Goal: Task Accomplishment & Management: Use online tool/utility

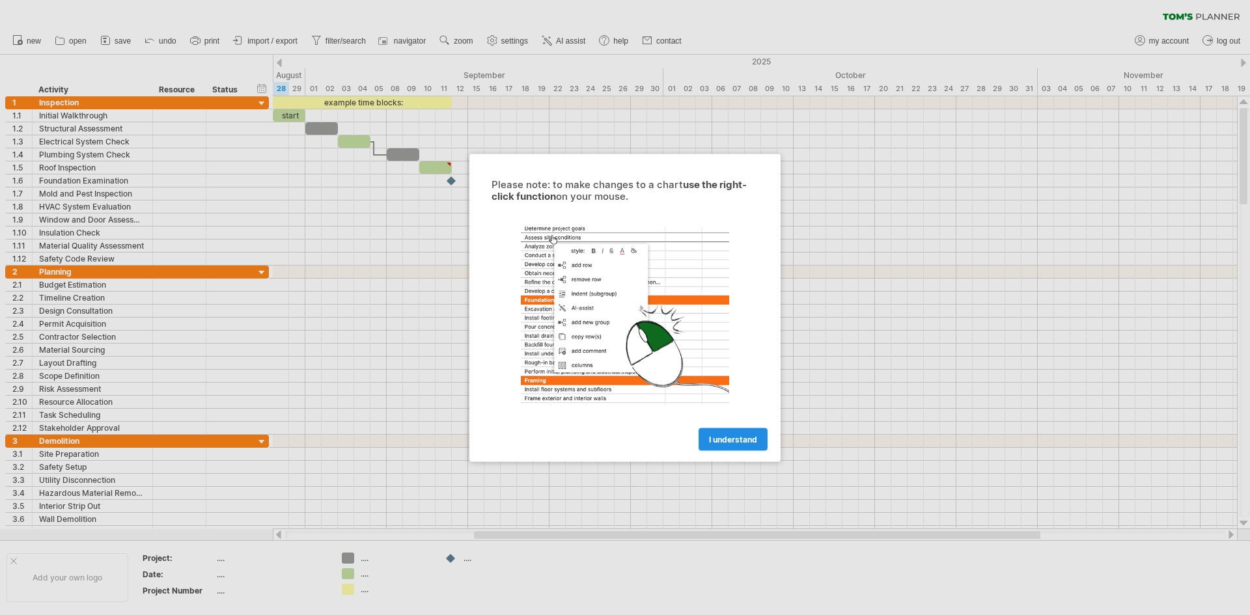
click at [710, 435] on span "I understand" at bounding box center [733, 439] width 48 height 10
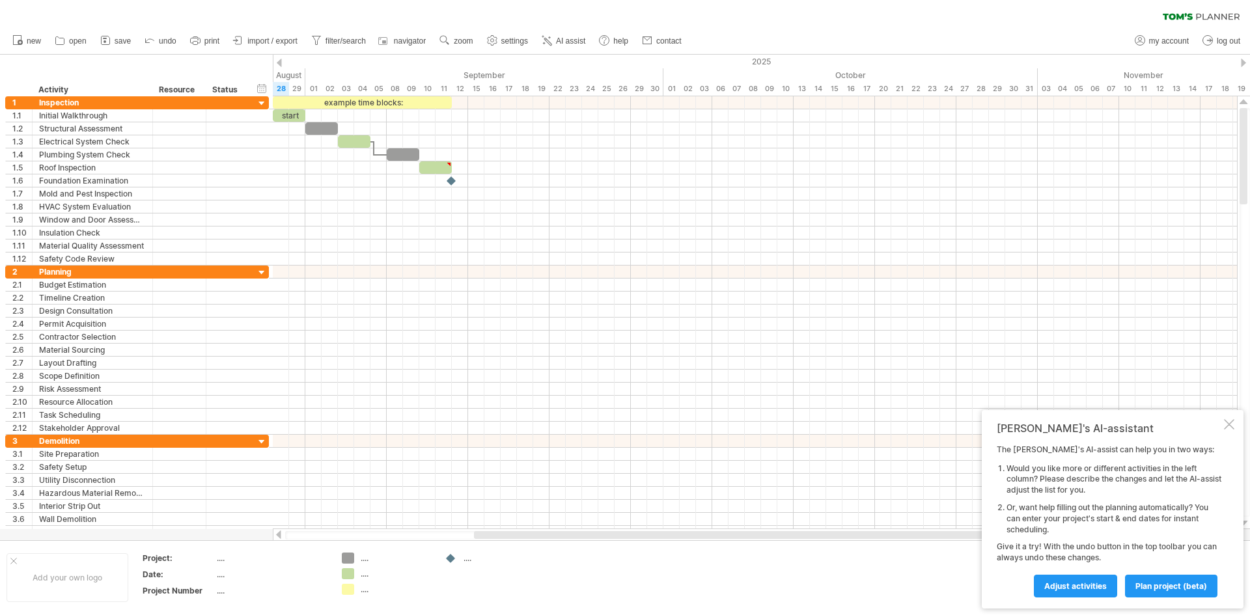
click at [1190, 9] on div "clear filter reapply filter" at bounding box center [625, 13] width 1250 height 27
click at [1186, 13] on icon at bounding box center [1200, 16] width 77 height 7
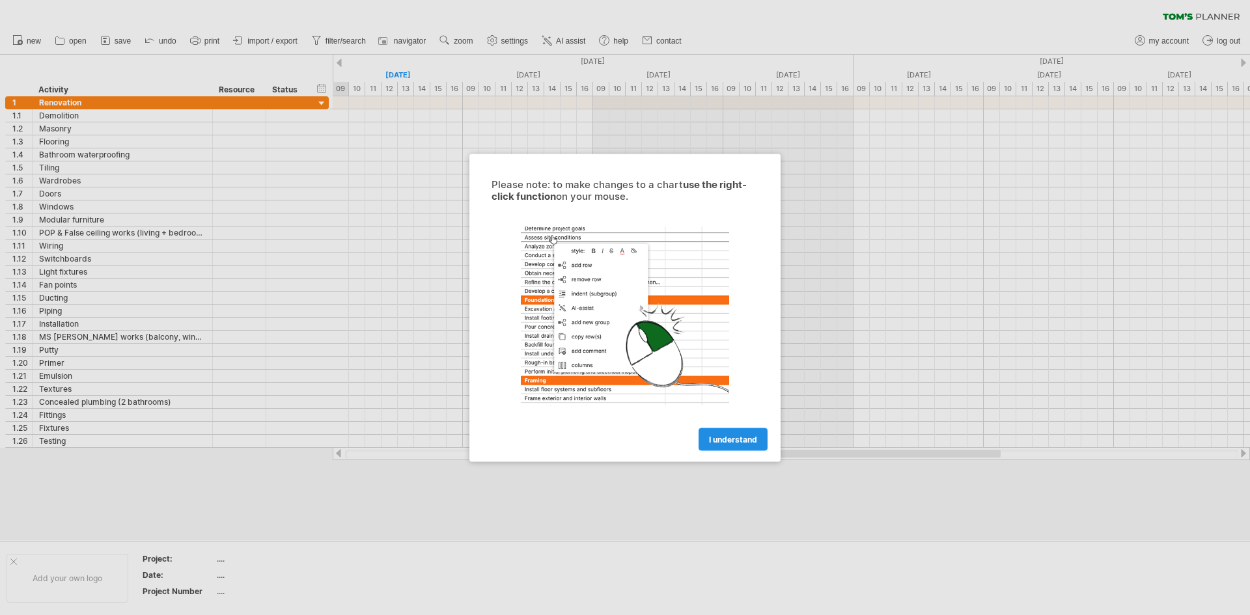
click at [733, 447] on link "I understand" at bounding box center [732, 439] width 69 height 23
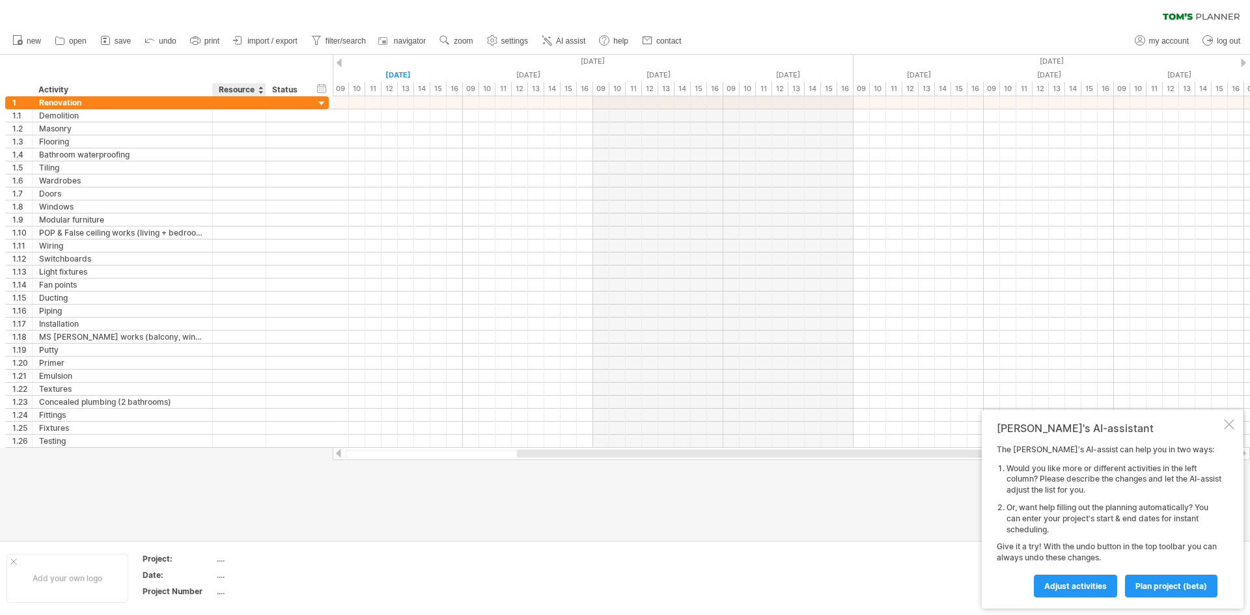
click at [256, 85] on div "Resource" at bounding box center [239, 89] width 40 height 13
click at [256, 85] on input "********" at bounding box center [239, 89] width 40 height 13
click at [282, 91] on div "Status" at bounding box center [286, 89] width 29 height 13
click at [251, 88] on div "Resource" at bounding box center [239, 89] width 40 height 13
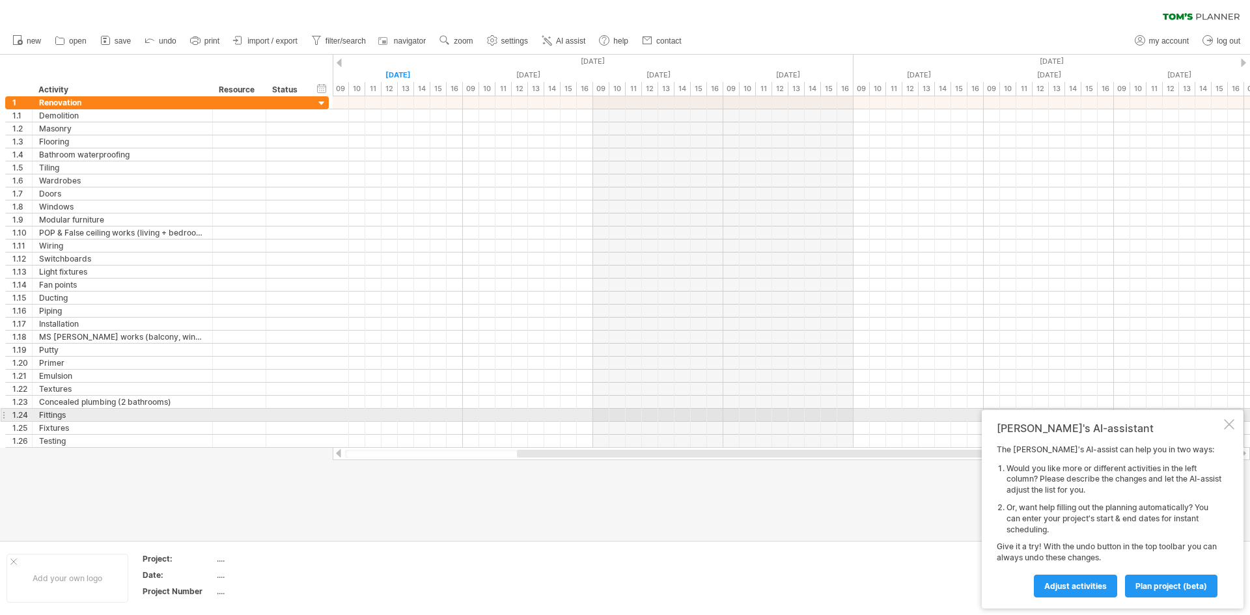
click at [1231, 418] on div "Tom's AI-assistant The Tom's AI-assist can help you in two ways: Would you like…" at bounding box center [1112, 509] width 262 height 199
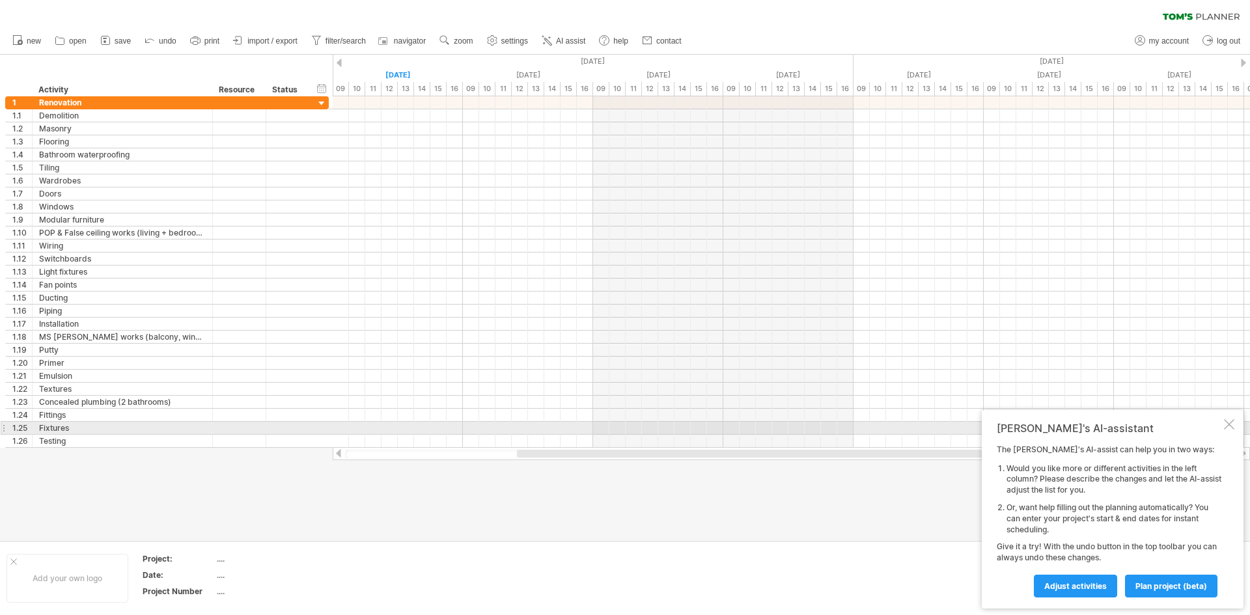
click at [1228, 428] on div at bounding box center [1229, 424] width 10 height 10
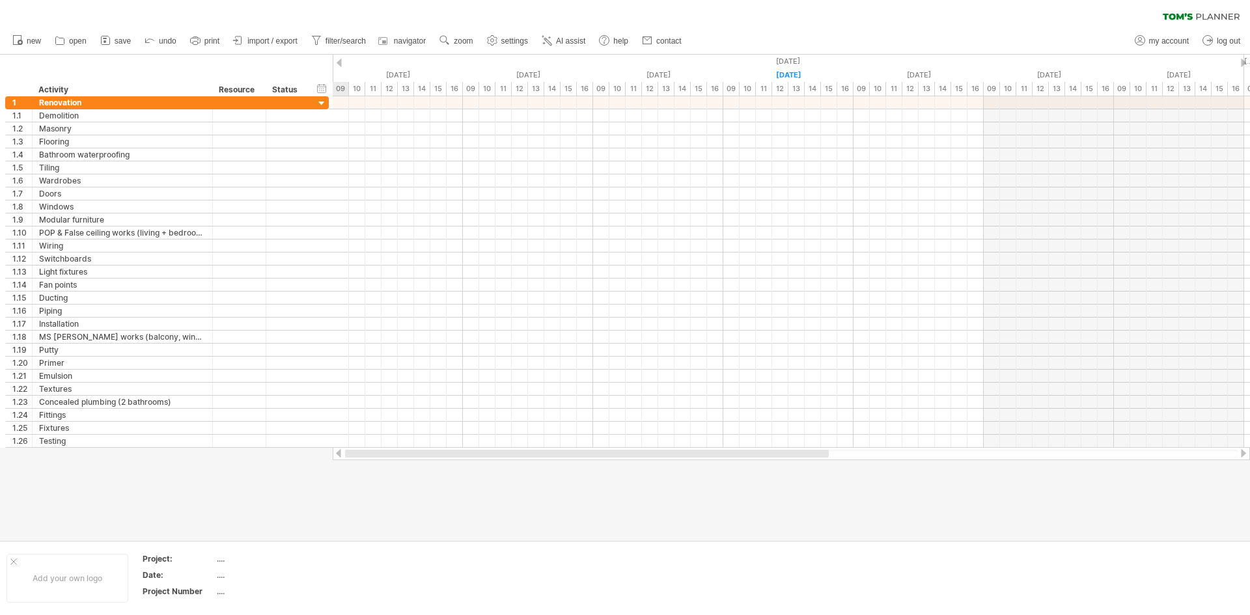
drag, startPoint x: 759, startPoint y: 454, endPoint x: 586, endPoint y: 476, distance: 174.5
click at [586, 476] on div "Trying to reach plan.tomsplanner.com Connected again... 0% clear filter new 1" at bounding box center [625, 307] width 1250 height 615
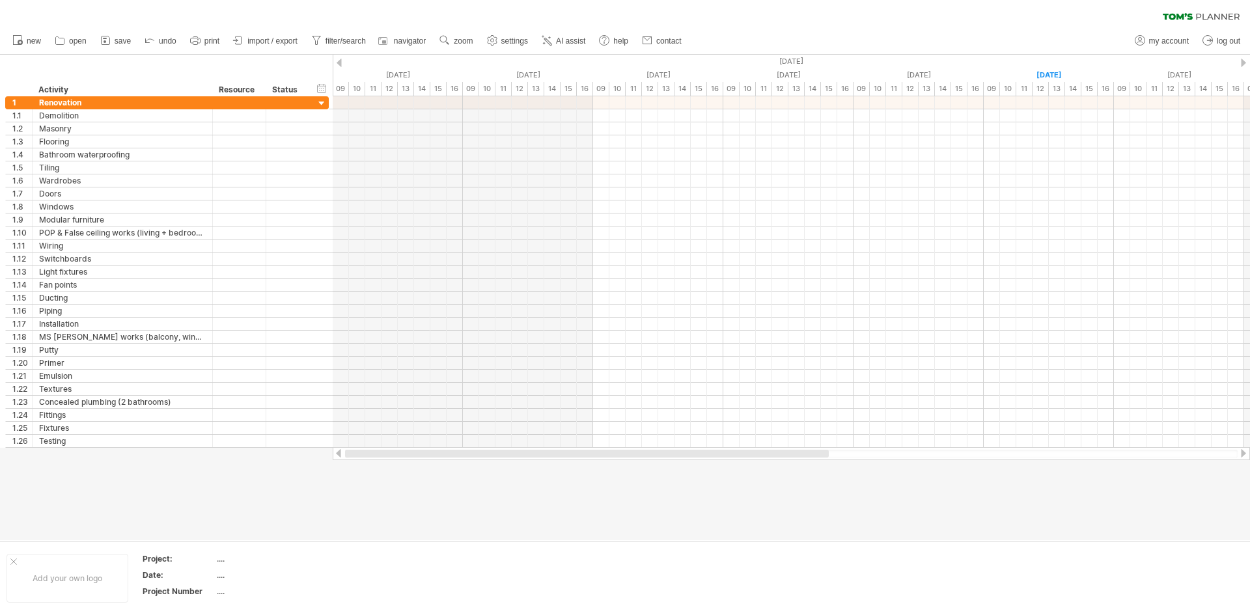
drag, startPoint x: 692, startPoint y: 453, endPoint x: 517, endPoint y: 464, distance: 176.1
click at [517, 464] on div "Trying to reach plan.tomsplanner.com Connected again... 0% clear filter new 1" at bounding box center [625, 307] width 1250 height 615
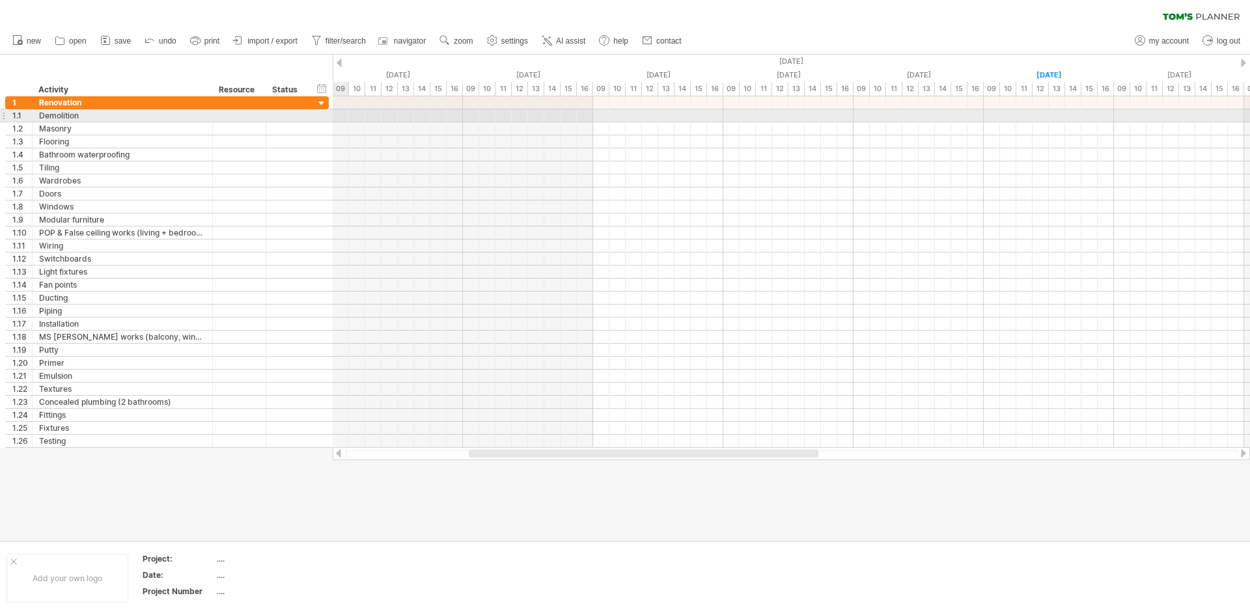
drag, startPoint x: 344, startPoint y: 116, endPoint x: 373, endPoint y: 116, distance: 28.6
click at [344, 116] on div at bounding box center [791, 115] width 917 height 13
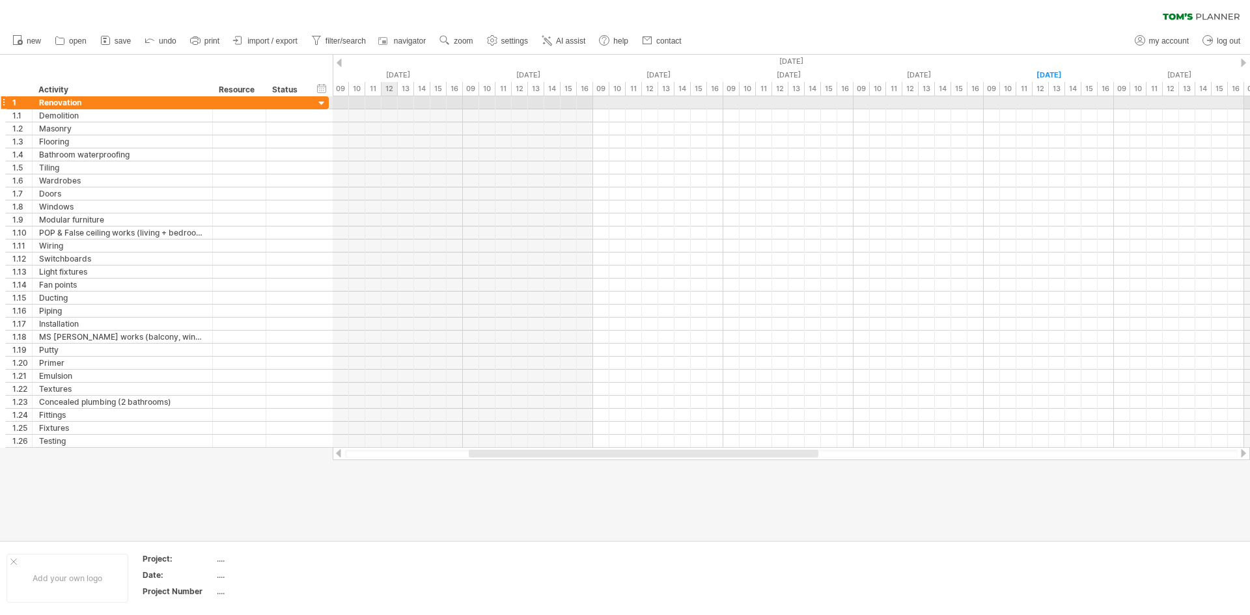
click at [395, 103] on div at bounding box center [791, 102] width 917 height 13
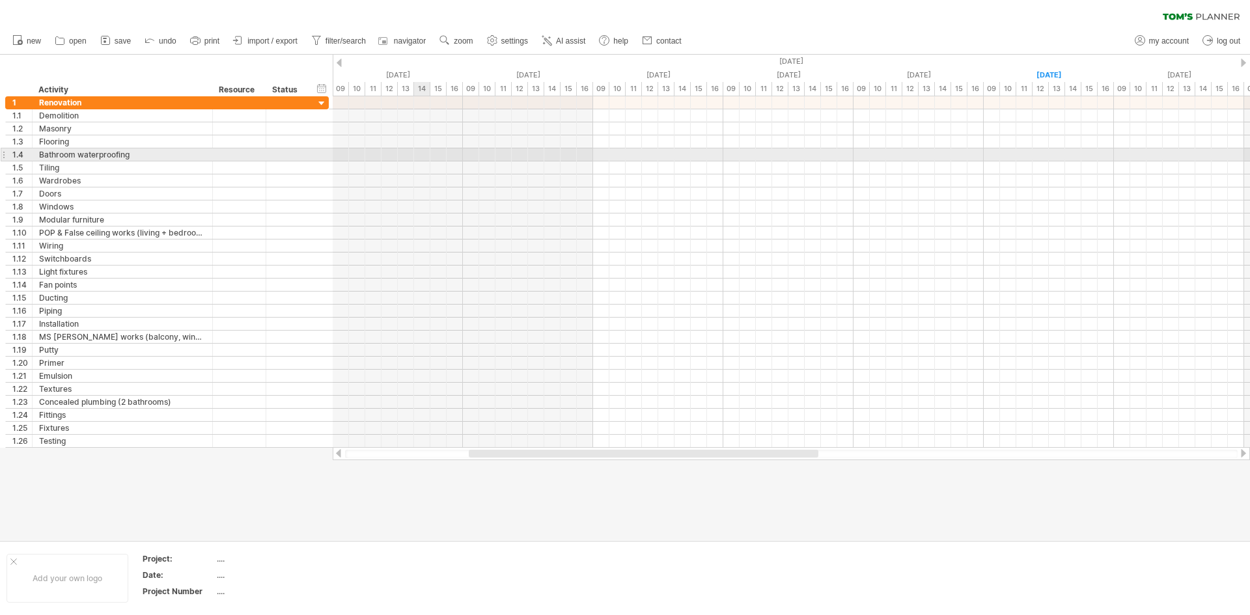
click at [427, 152] on div at bounding box center [791, 154] width 917 height 13
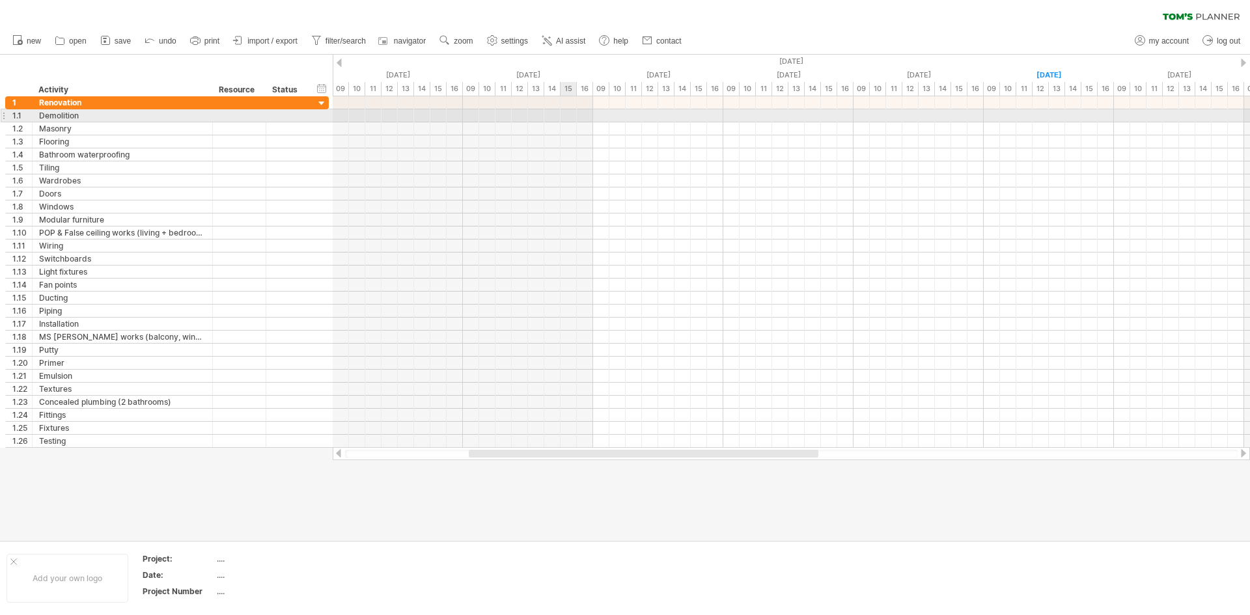
click at [672, 131] on div at bounding box center [791, 128] width 917 height 13
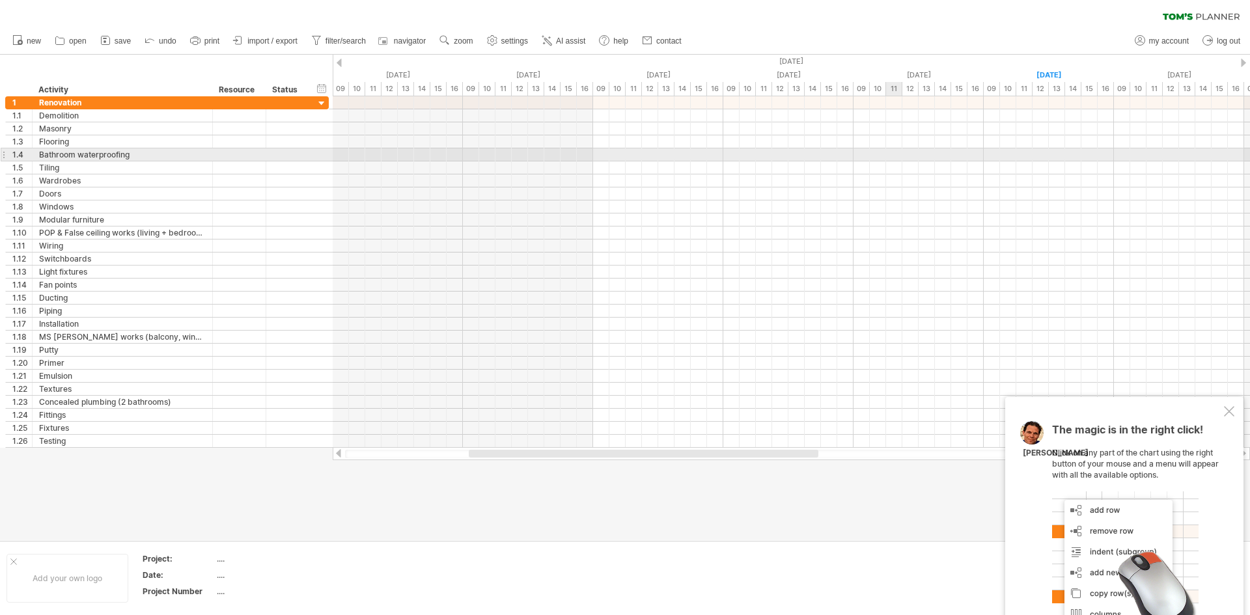
click at [899, 161] on div at bounding box center [791, 154] width 917 height 13
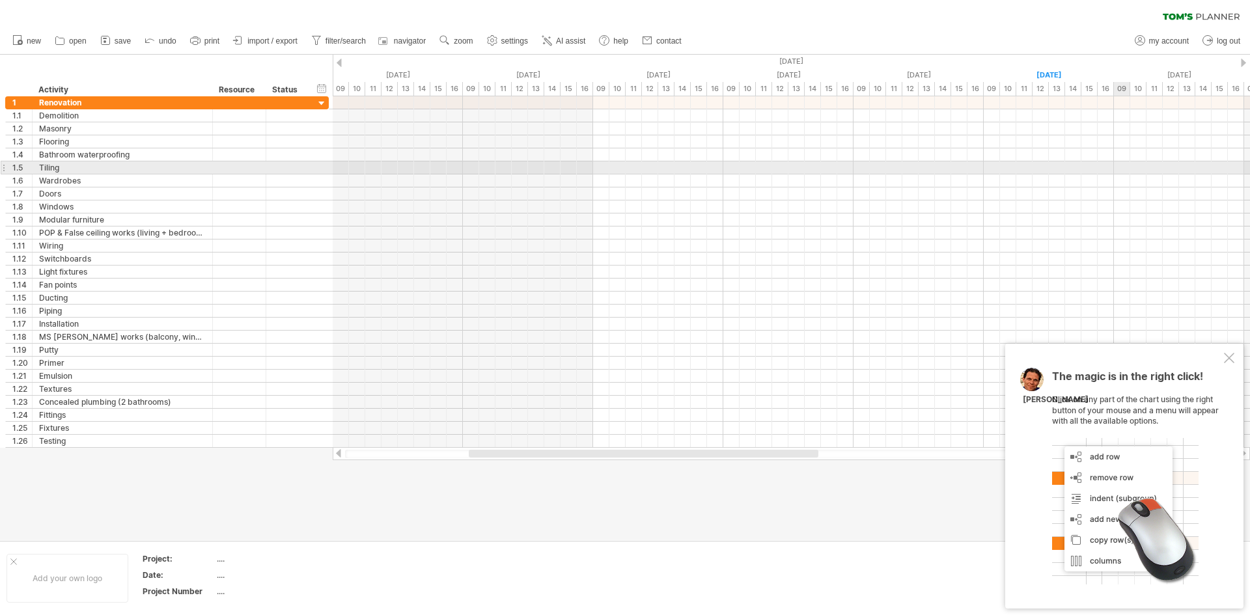
click at [1121, 165] on div at bounding box center [791, 167] width 917 height 13
click at [1108, 171] on div at bounding box center [791, 167] width 917 height 13
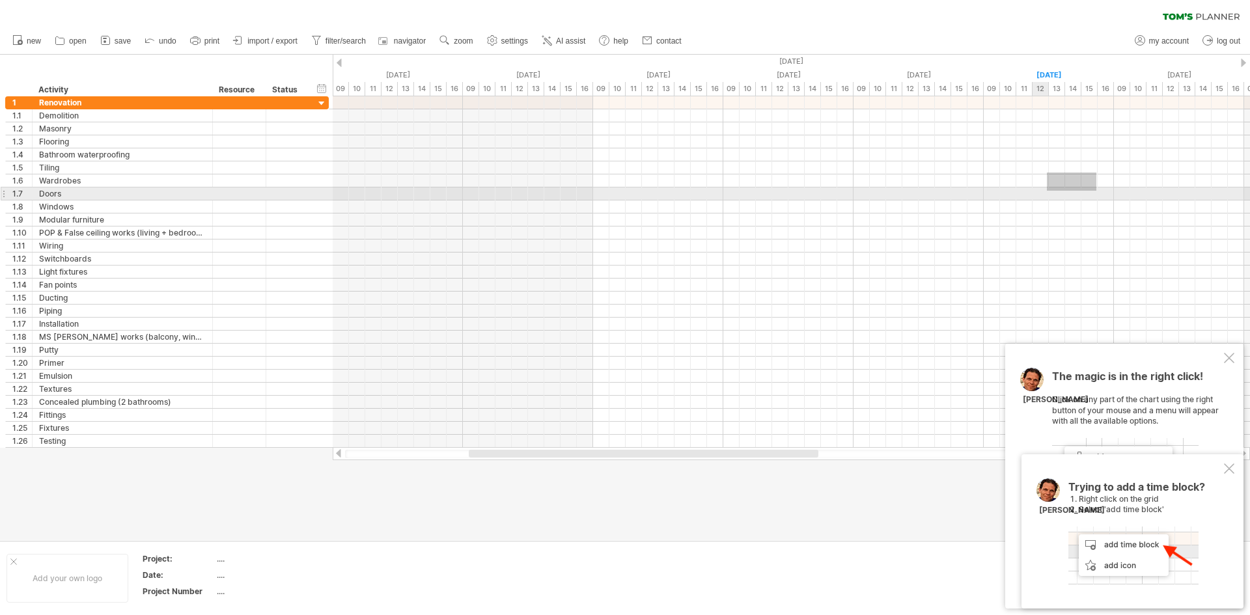
drag, startPoint x: 1096, startPoint y: 172, endPoint x: 1049, endPoint y: 193, distance: 51.0
click at [1047, 193] on div at bounding box center [791, 271] width 917 height 351
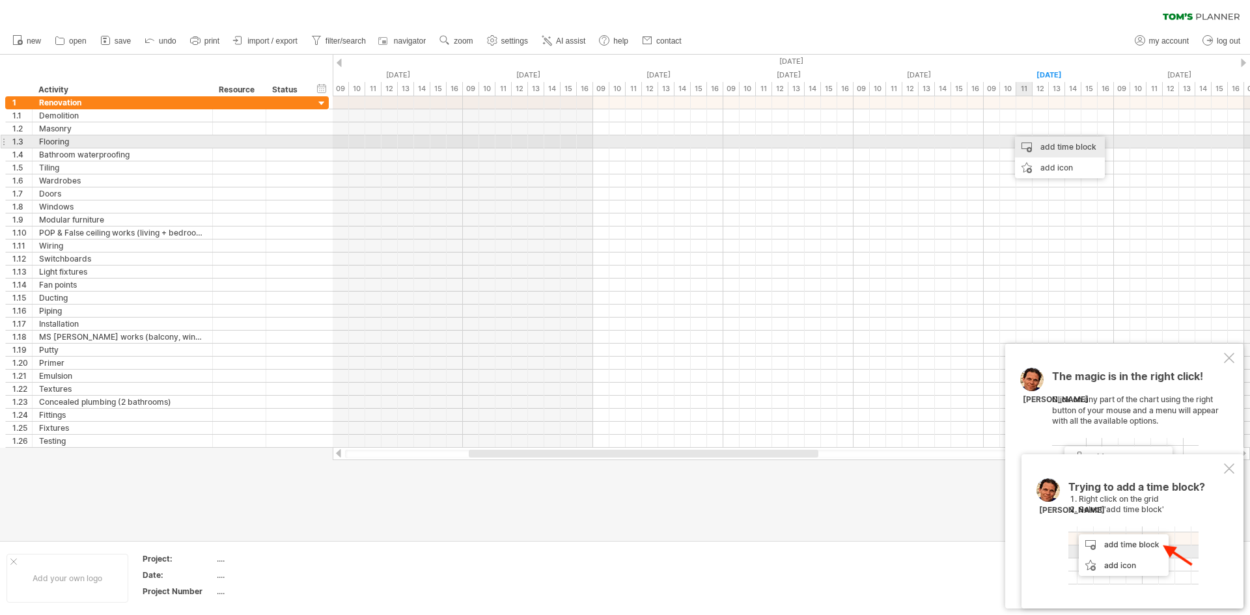
click at [1048, 145] on div "add time block" at bounding box center [1060, 147] width 90 height 21
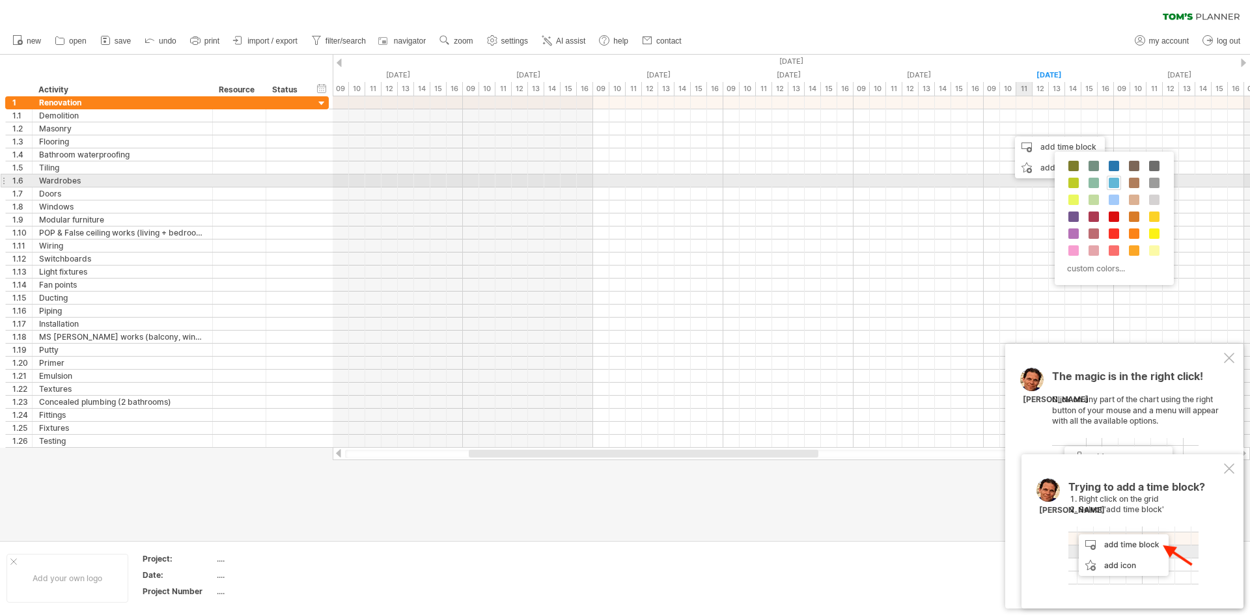
click at [1108, 187] on span at bounding box center [1113, 183] width 10 height 10
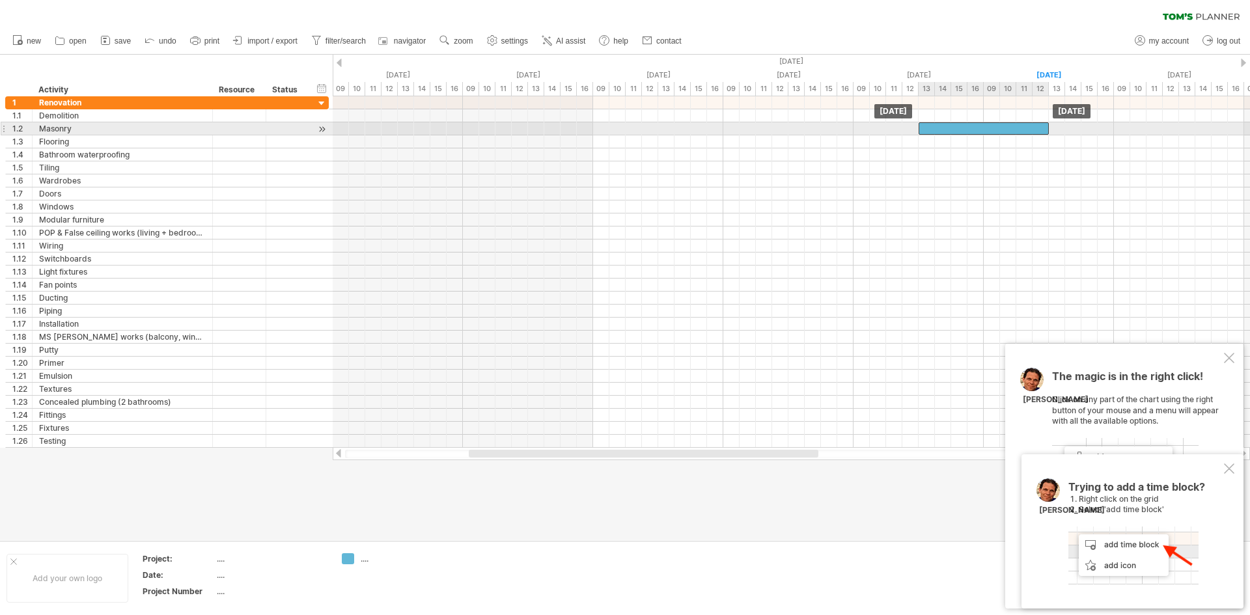
drag, startPoint x: 1104, startPoint y: 127, endPoint x: 1022, endPoint y: 124, distance: 81.4
click at [1022, 124] on div at bounding box center [983, 128] width 130 height 12
drag, startPoint x: 1011, startPoint y: 129, endPoint x: 1055, endPoint y: 130, distance: 43.6
click at [1055, 130] on div at bounding box center [1048, 128] width 130 height 12
drag, startPoint x: 1106, startPoint y: 127, endPoint x: 1007, endPoint y: 130, distance: 99.0
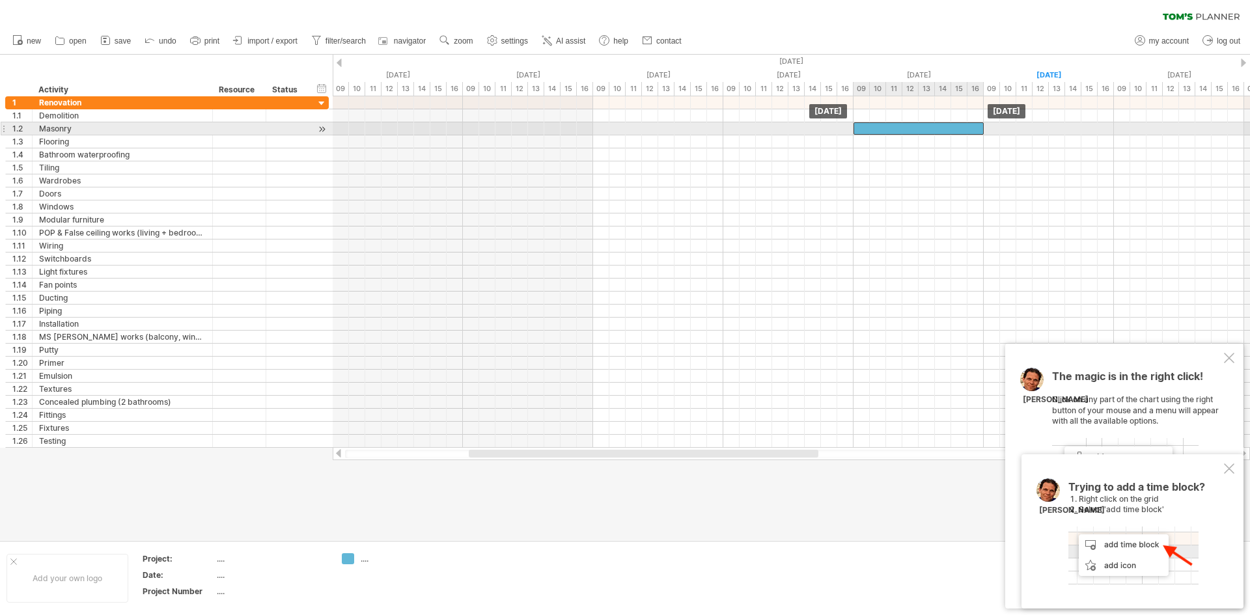
click at [1007, 130] on div "Wednesday 27 August Wednesday 27 August" at bounding box center [791, 271] width 917 height 351
click at [962, 126] on div at bounding box center [918, 128] width 130 height 12
click at [920, 124] on div at bounding box center [918, 128] width 130 height 12
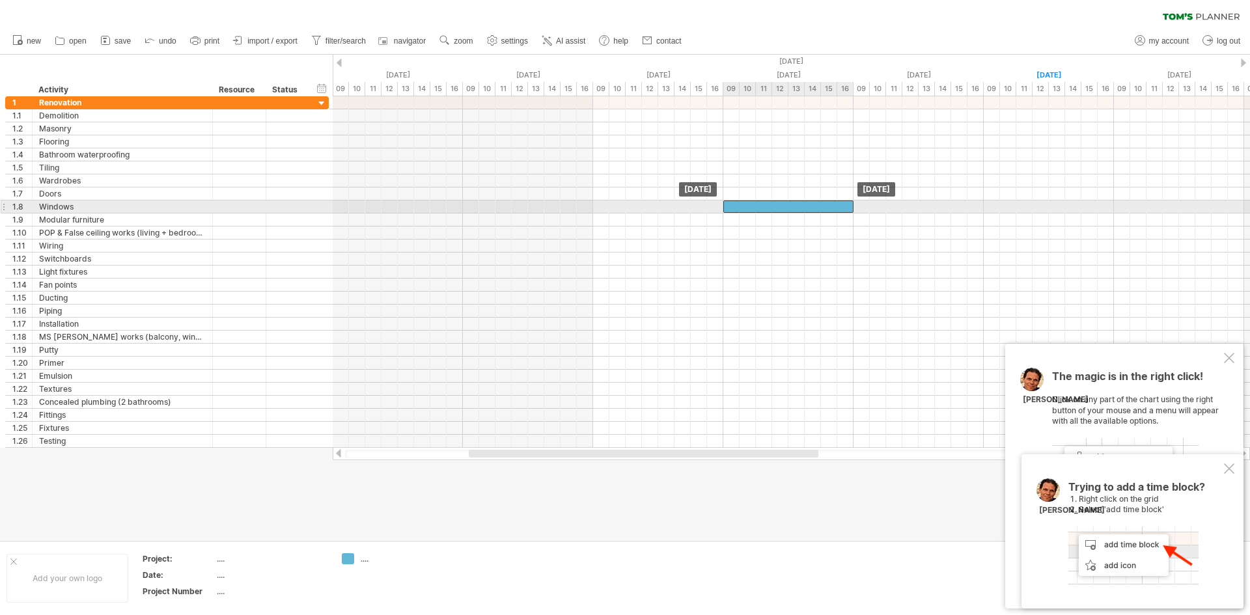
drag, startPoint x: 971, startPoint y: 125, endPoint x: 845, endPoint y: 201, distance: 146.9
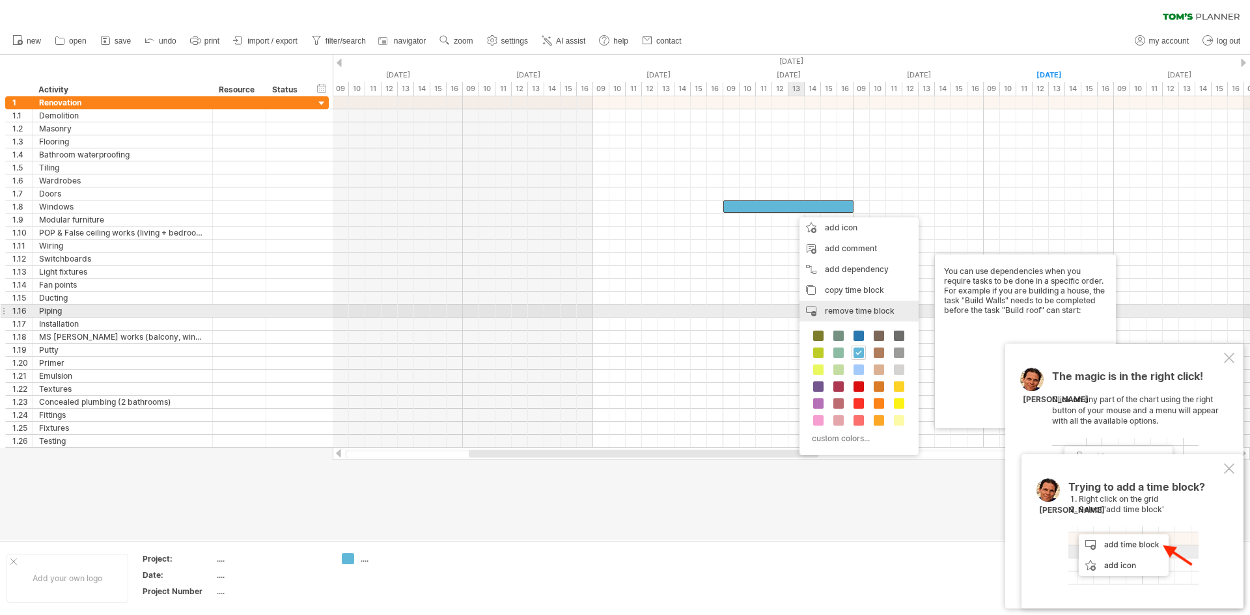
click at [849, 307] on span "remove time block" at bounding box center [860, 311] width 70 height 10
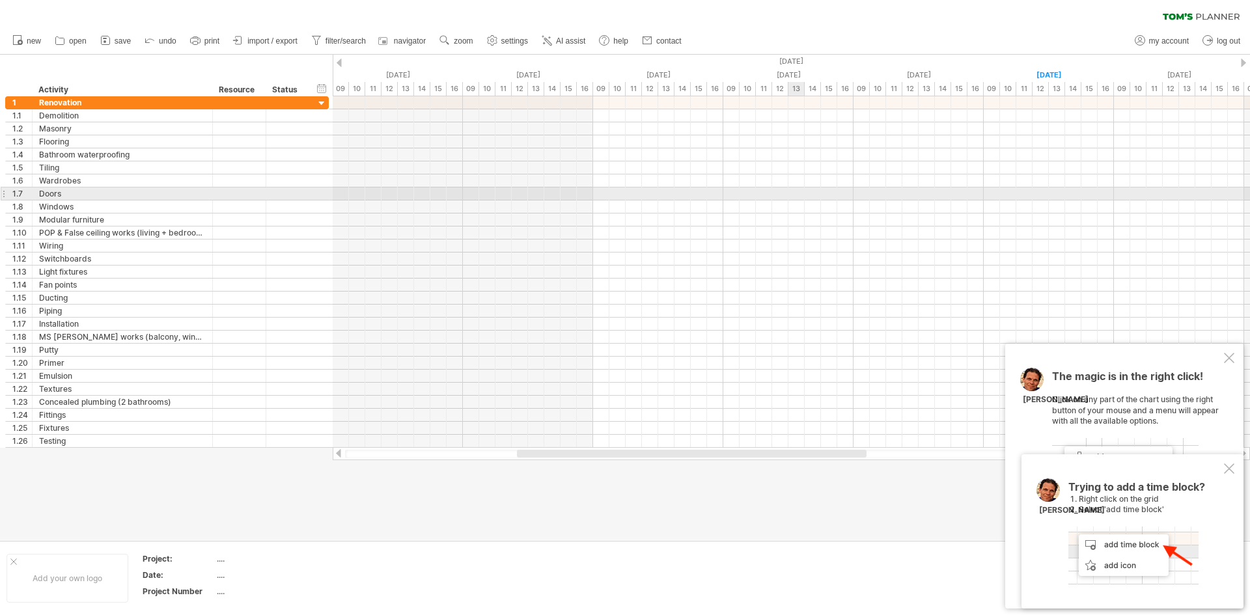
click at [799, 188] on div at bounding box center [791, 193] width 917 height 13
drag, startPoint x: 795, startPoint y: 192, endPoint x: 870, endPoint y: 198, distance: 74.4
click at [870, 198] on div at bounding box center [791, 193] width 917 height 13
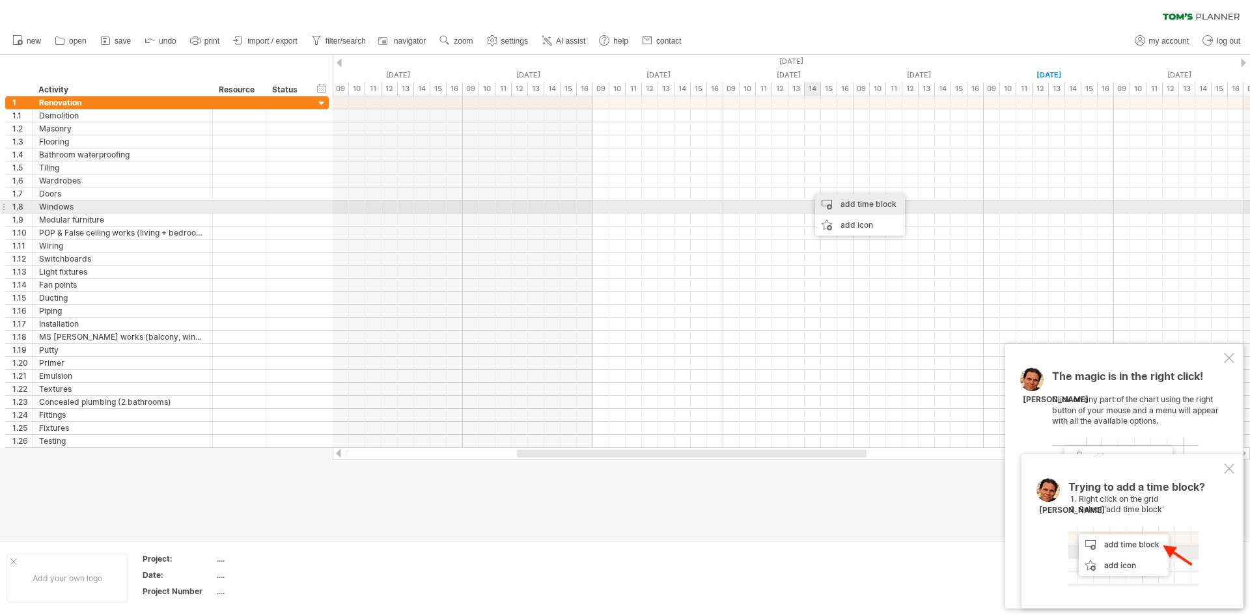
click at [841, 202] on div "add time block" at bounding box center [860, 204] width 90 height 21
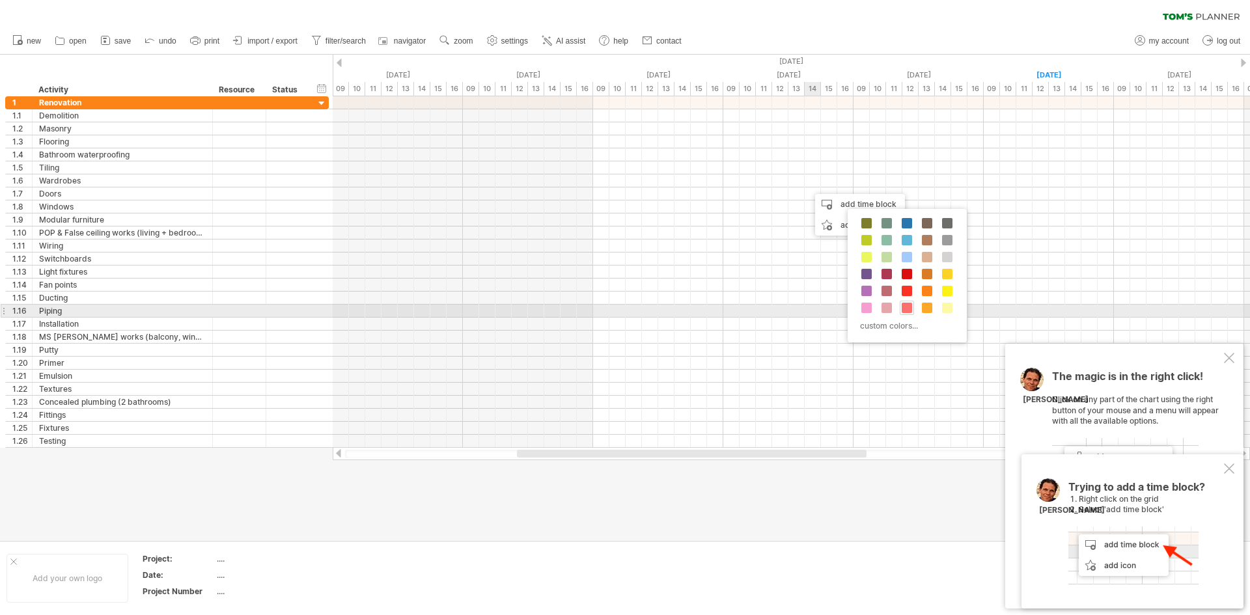
click at [907, 308] on span at bounding box center [906, 308] width 10 height 10
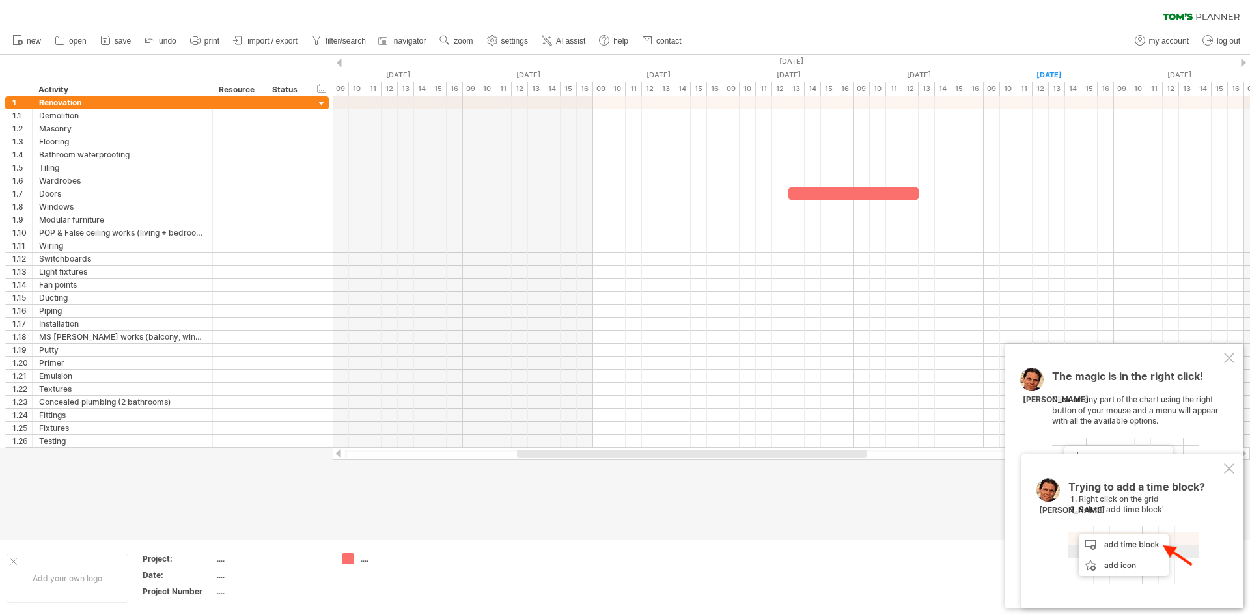
click at [341, 563] on td "...." at bounding box center [386, 578] width 103 height 50
click at [351, 554] on div "Trying to reach plan.tomsplanner.com Connected again... 0% clear filter new 1" at bounding box center [625, 307] width 1250 height 615
click at [351, 554] on div at bounding box center [348, 559] width 13 height 12
click at [367, 557] on div "...." at bounding box center [396, 558] width 71 height 11
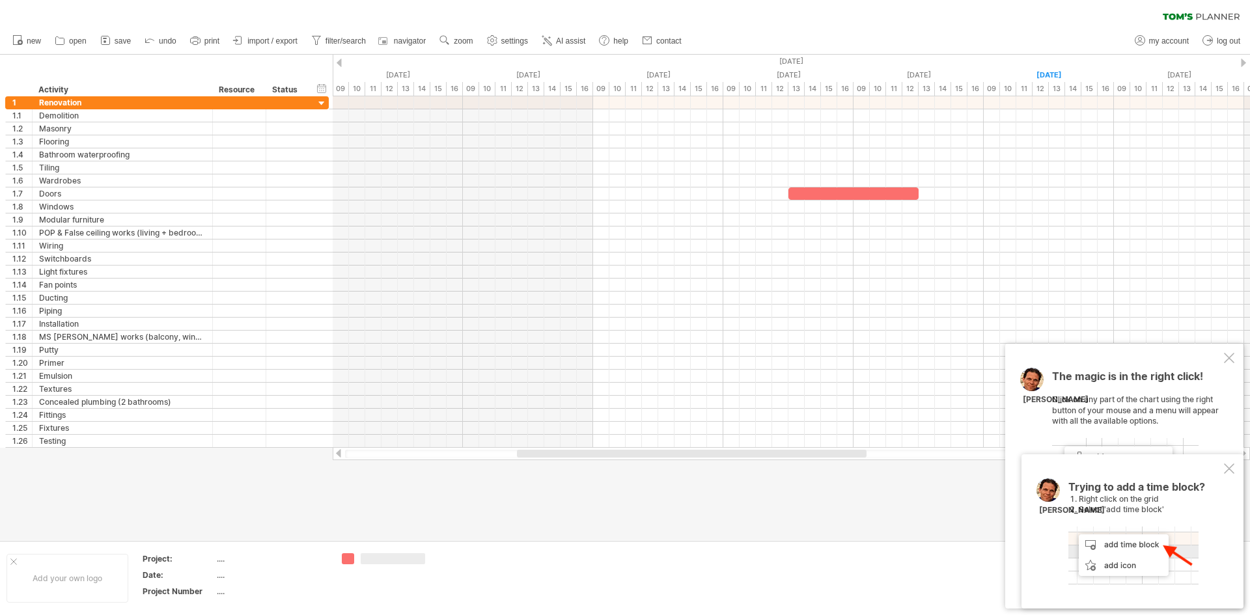
click at [364, 566] on td at bounding box center [386, 578] width 103 height 50
click at [370, 560] on div at bounding box center [396, 558] width 71 height 11
type input "*"
click at [477, 554] on td at bounding box center [489, 578] width 103 height 50
click at [357, 561] on div "5" at bounding box center [387, 558] width 90 height 11
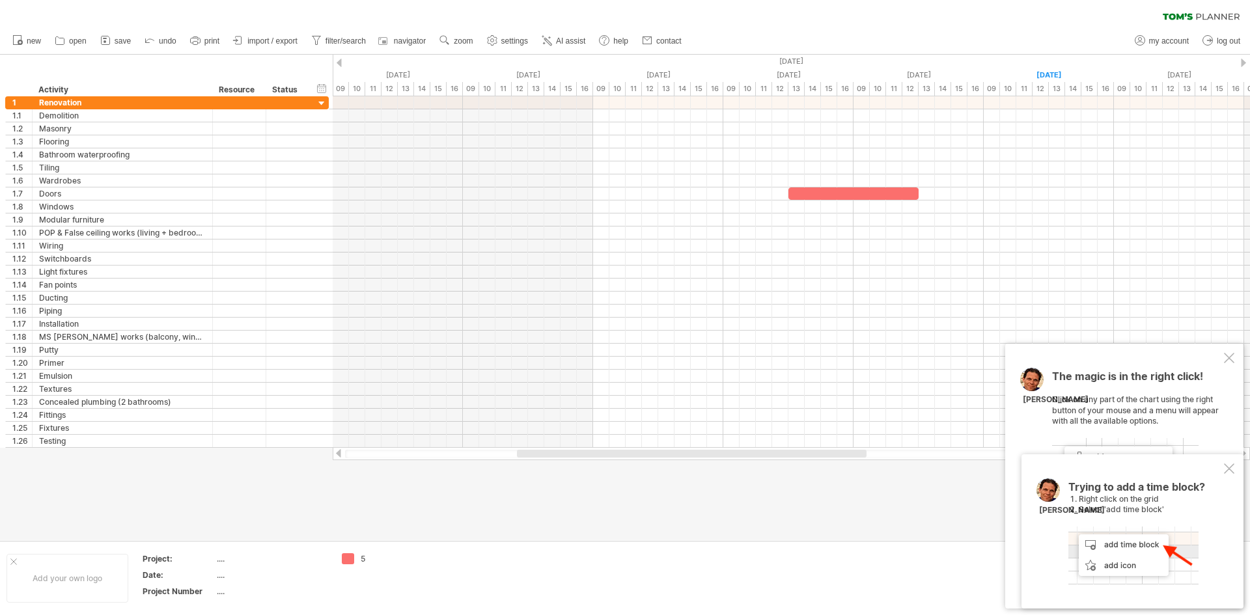
click at [368, 560] on div "5" at bounding box center [396, 558] width 71 height 11
drag, startPoint x: 364, startPoint y: 559, endPoint x: 354, endPoint y: 562, distance: 10.1
click at [354, 562] on div "*" at bounding box center [387, 558] width 90 height 11
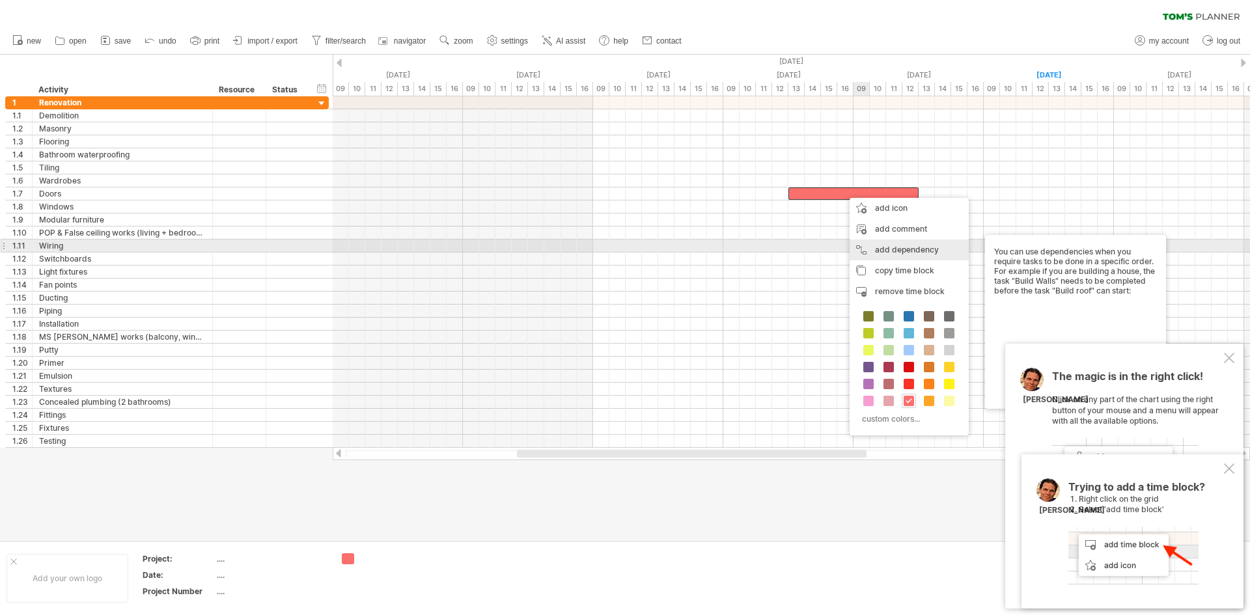
click at [884, 250] on div "add dependency You can use dependencies when you require tasks to be done in a …" at bounding box center [908, 250] width 119 height 21
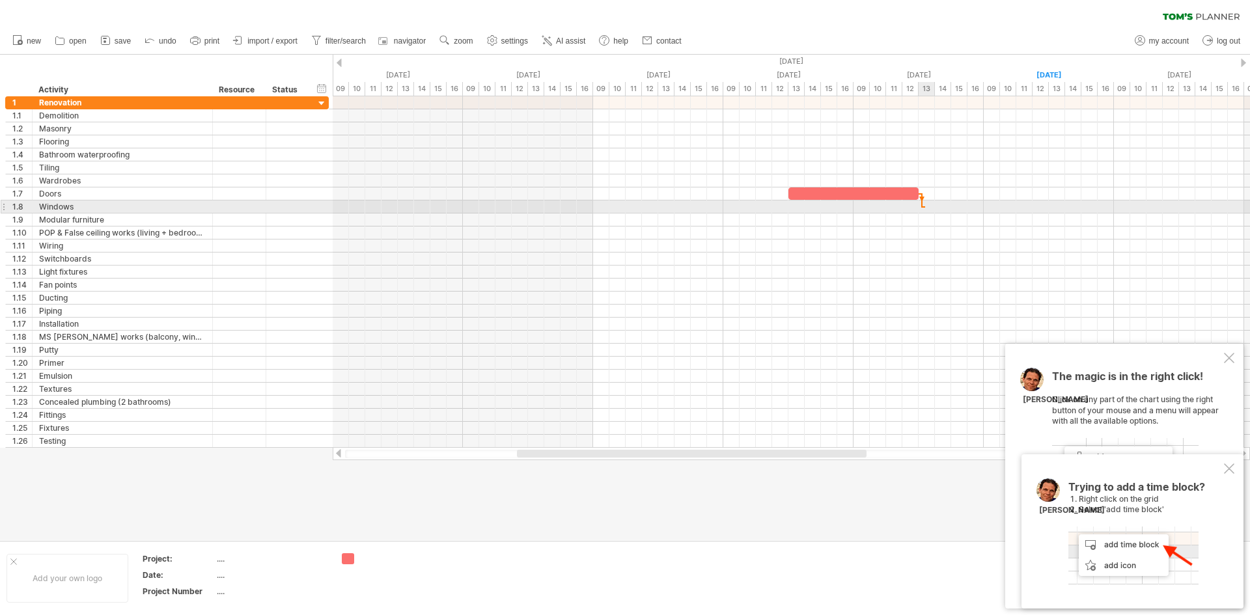
click at [955, 221] on div at bounding box center [791, 219] width 917 height 13
drag, startPoint x: 911, startPoint y: 207, endPoint x: 998, endPoint y: 220, distance: 88.2
click at [998, 220] on div at bounding box center [791, 271] width 917 height 351
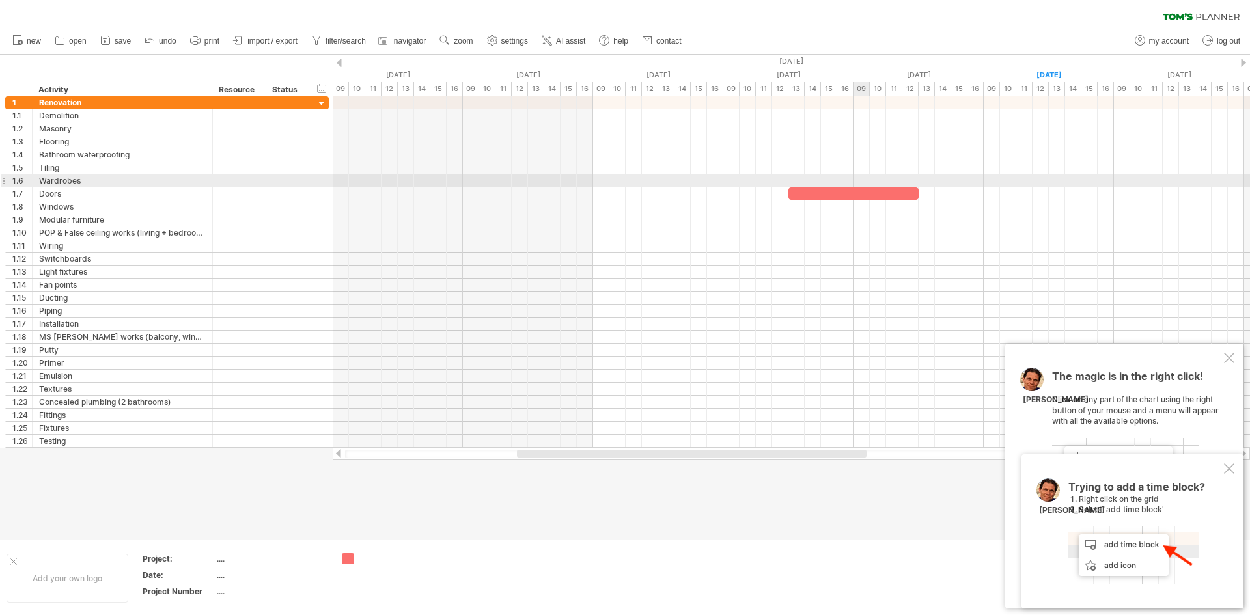
click at [861, 186] on div at bounding box center [791, 180] width 917 height 13
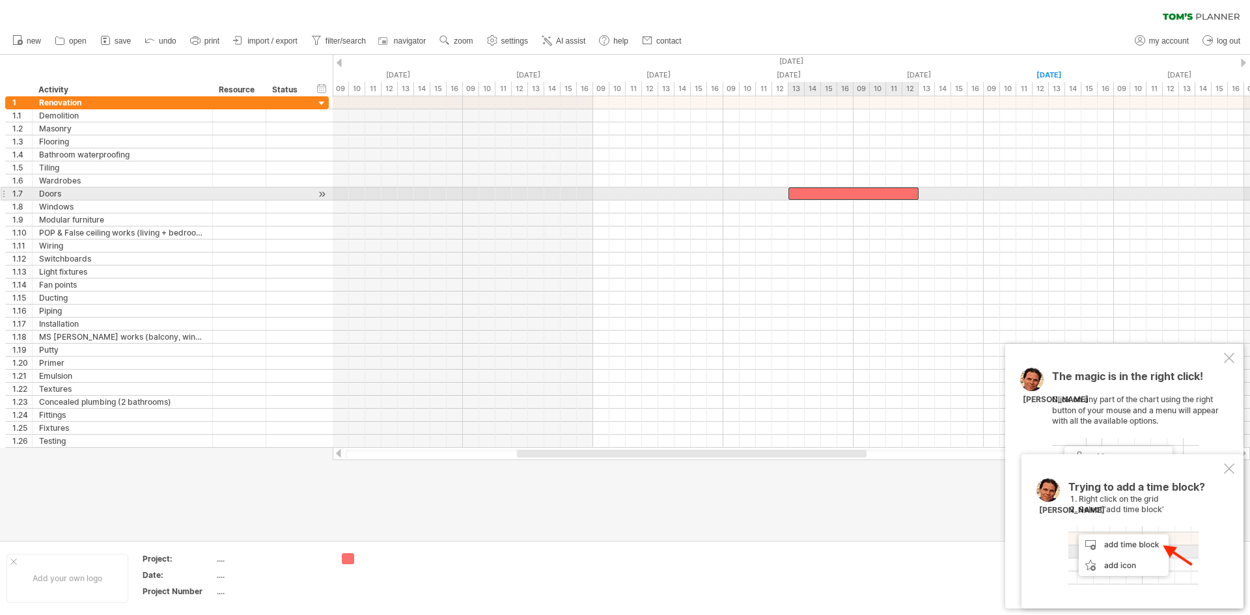
click at [862, 191] on div at bounding box center [853, 193] width 130 height 12
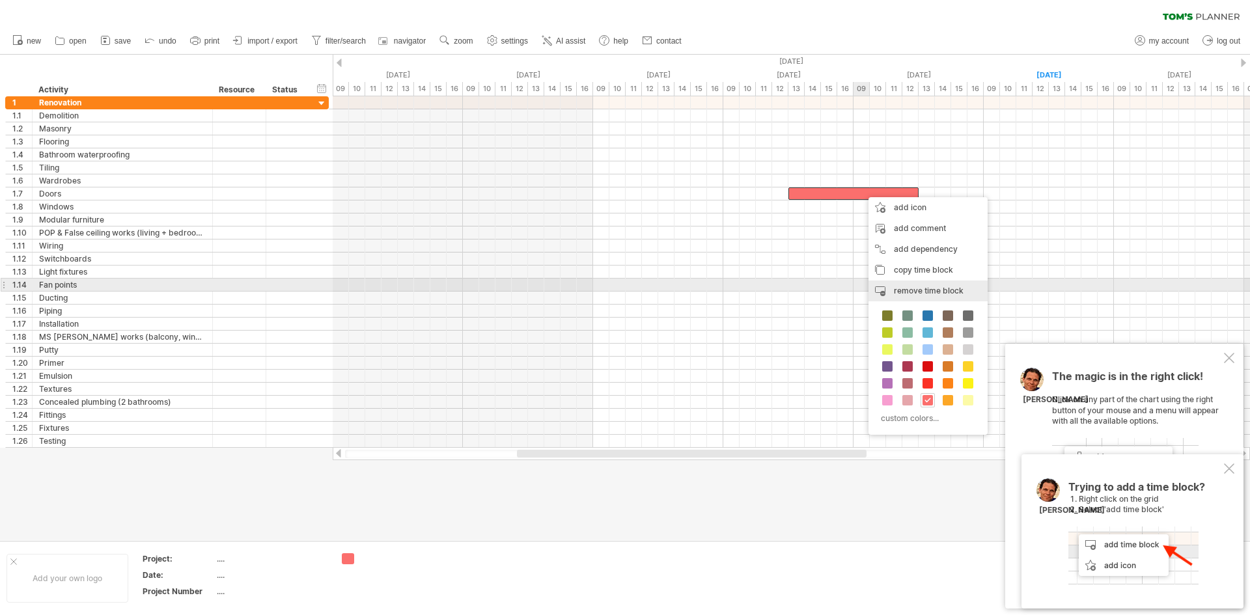
click at [912, 286] on span "remove time block" at bounding box center [929, 291] width 70 height 10
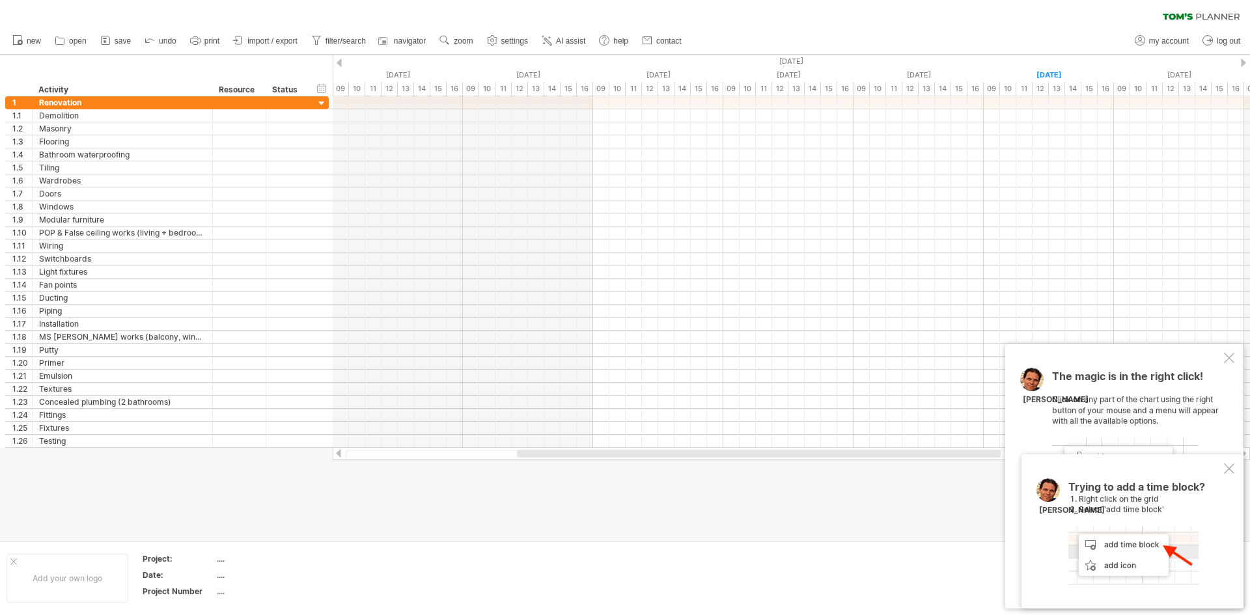
click at [1224, 468] on div at bounding box center [1229, 468] width 10 height 10
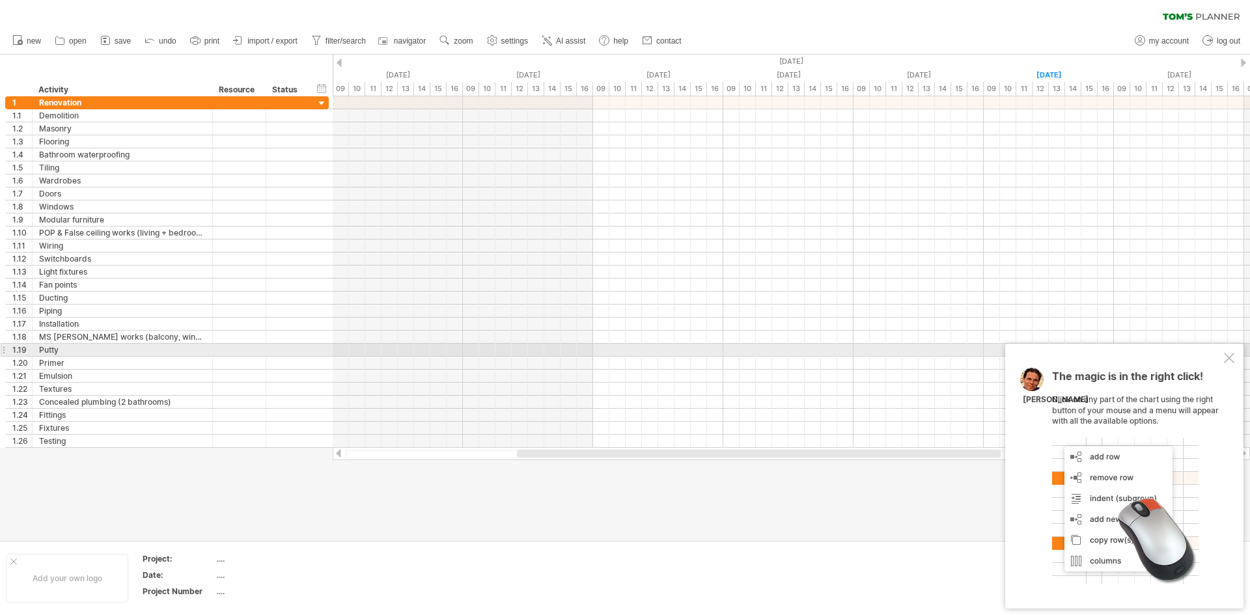
click at [1233, 353] on div at bounding box center [1229, 358] width 10 height 10
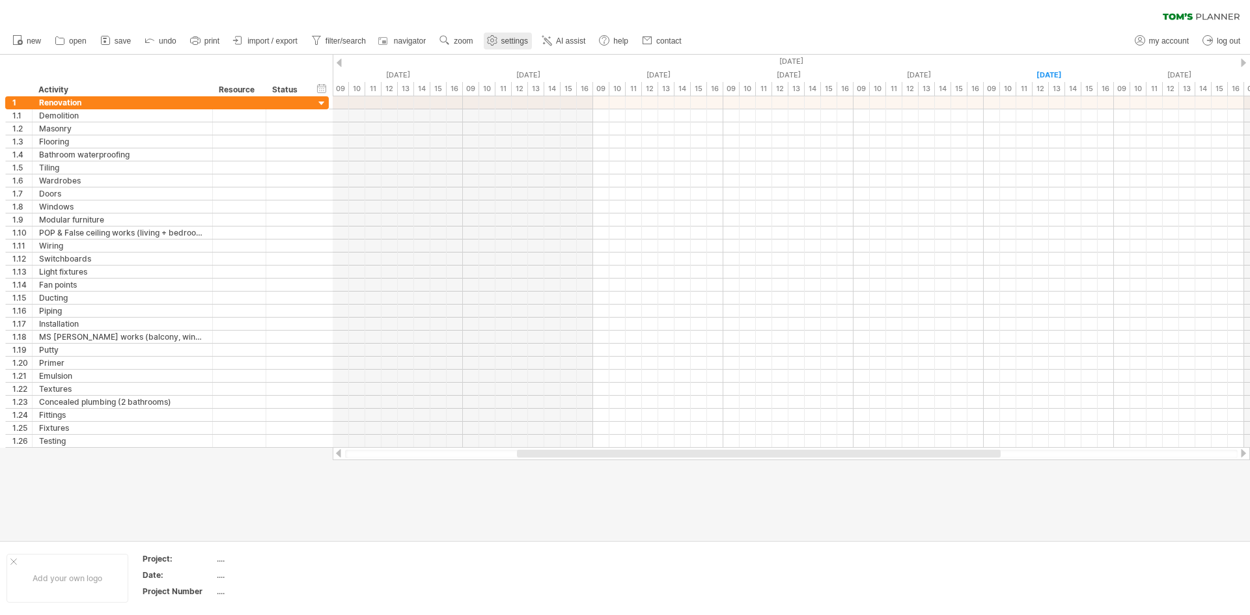
click at [518, 39] on span "settings" at bounding box center [514, 40] width 27 height 9
select select "*"
select select "**"
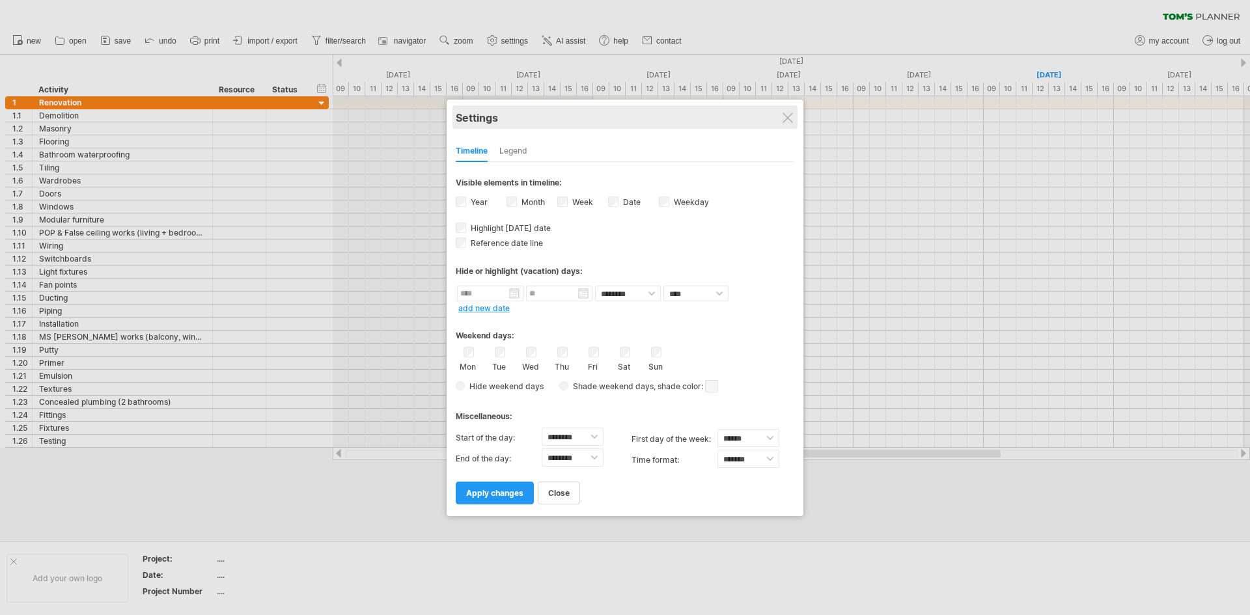
click at [789, 124] on div "Settings" at bounding box center [625, 116] width 338 height 23
click at [570, 37] on div at bounding box center [625, 307] width 1250 height 615
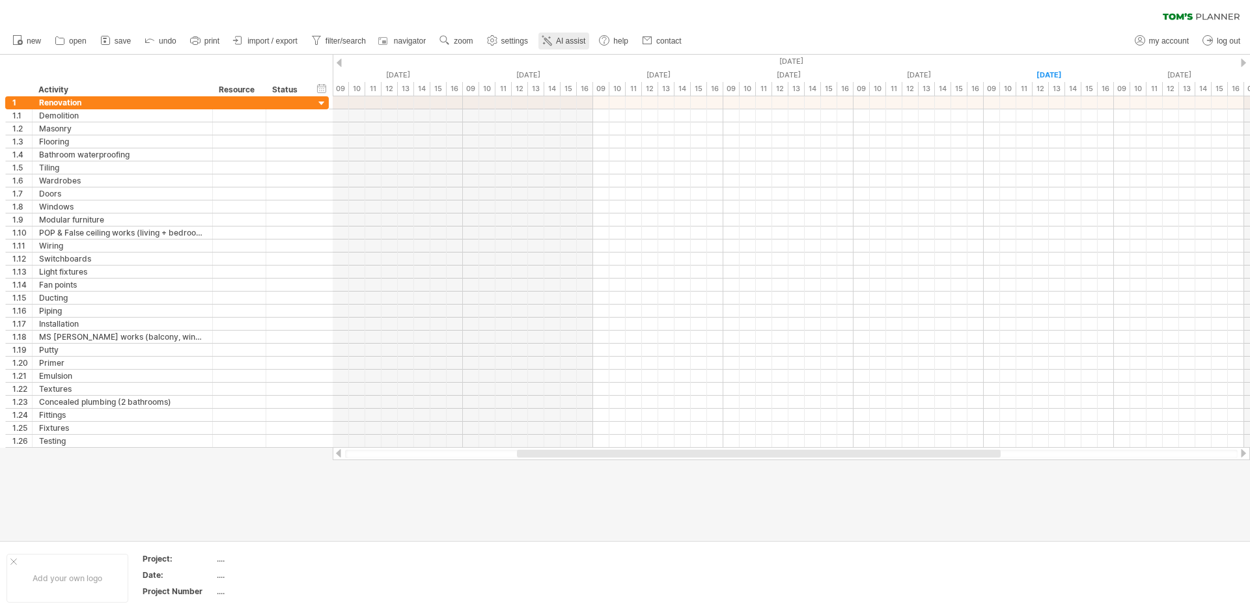
click at [562, 33] on link "AI assist" at bounding box center [563, 41] width 51 height 17
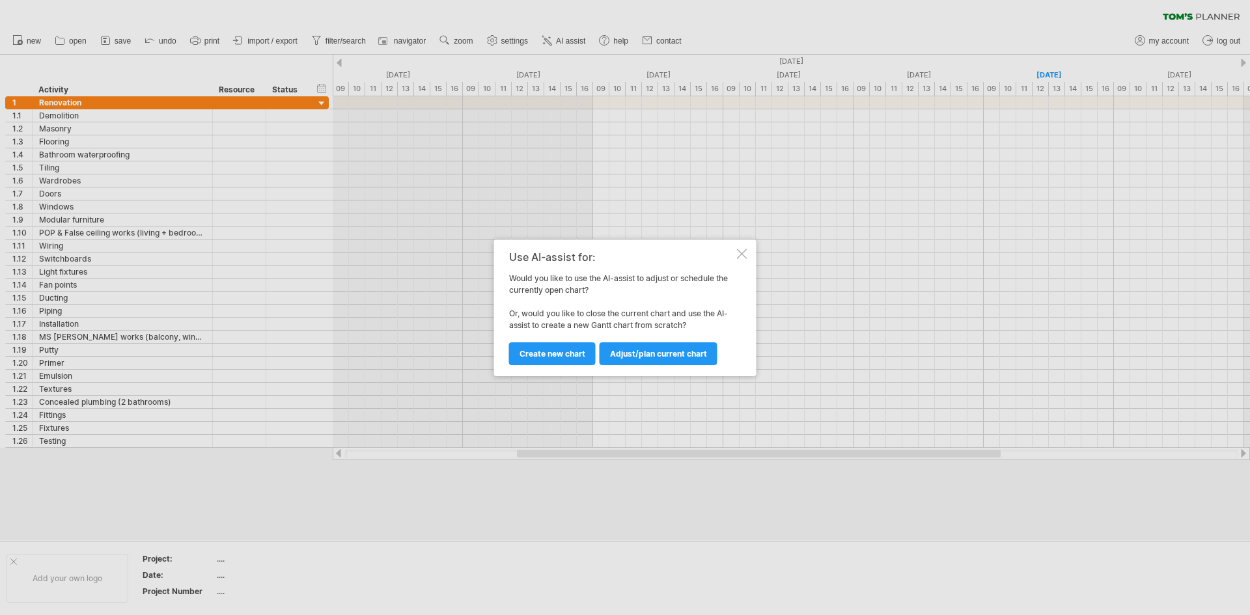
click at [743, 252] on div at bounding box center [742, 254] width 10 height 10
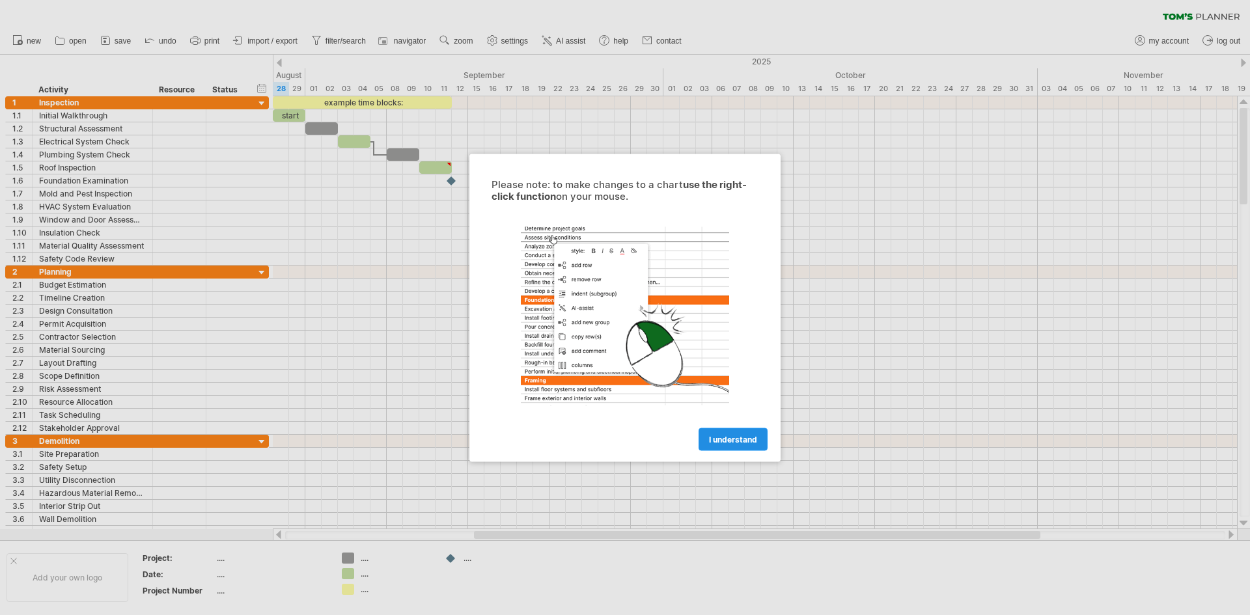
click at [731, 438] on span "I understand" at bounding box center [733, 439] width 48 height 10
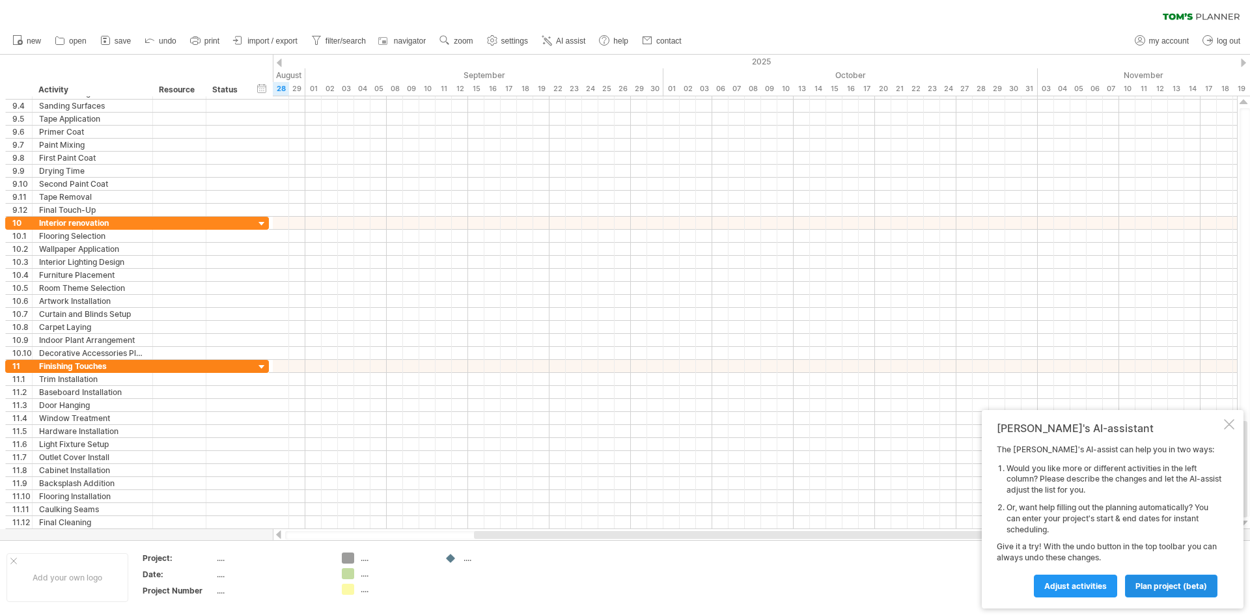
click at [1140, 584] on span "plan project (beta)" at bounding box center [1171, 586] width 72 height 10
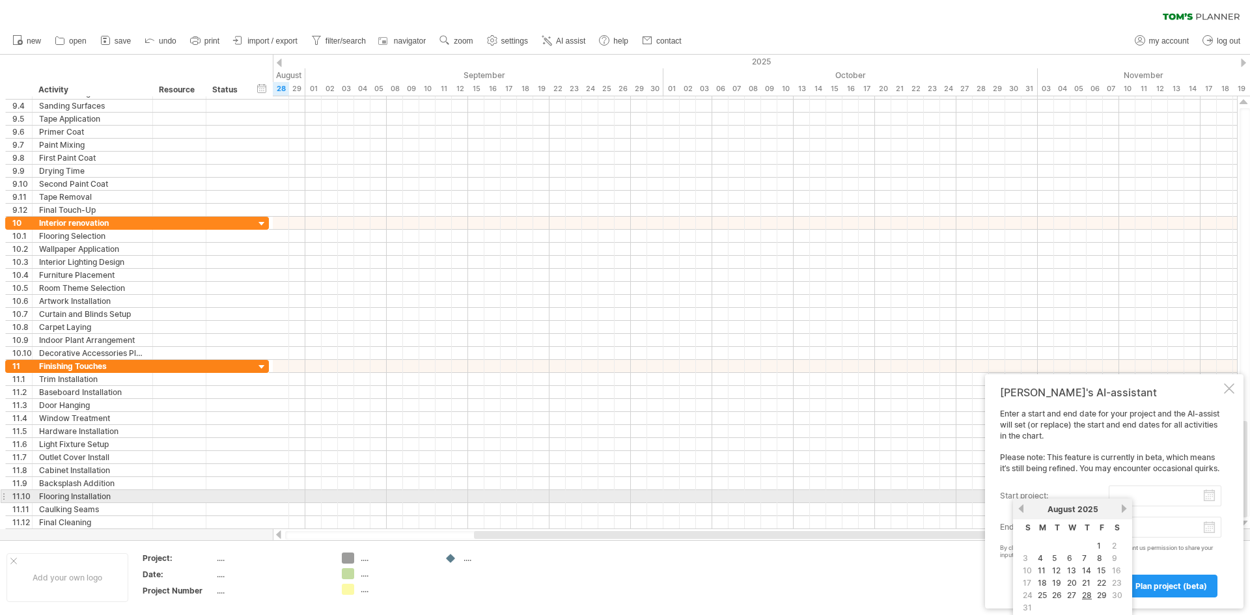
click at [1117, 491] on input "start project:" at bounding box center [1164, 496] width 113 height 21
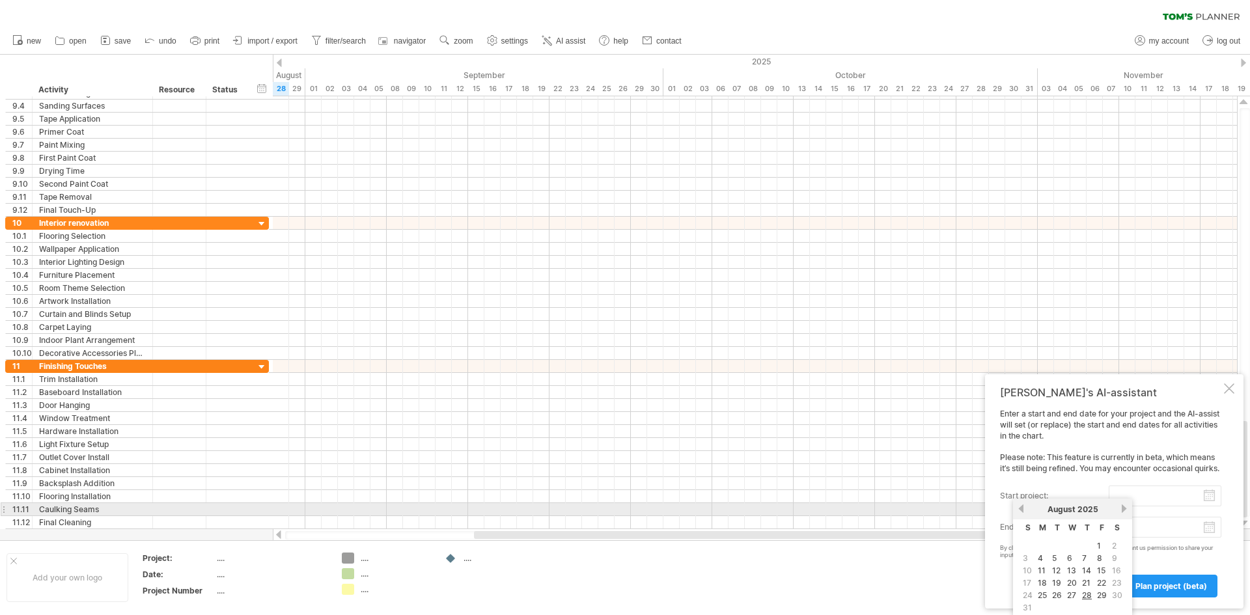
click at [1122, 512] on link "next" at bounding box center [1124, 509] width 10 height 10
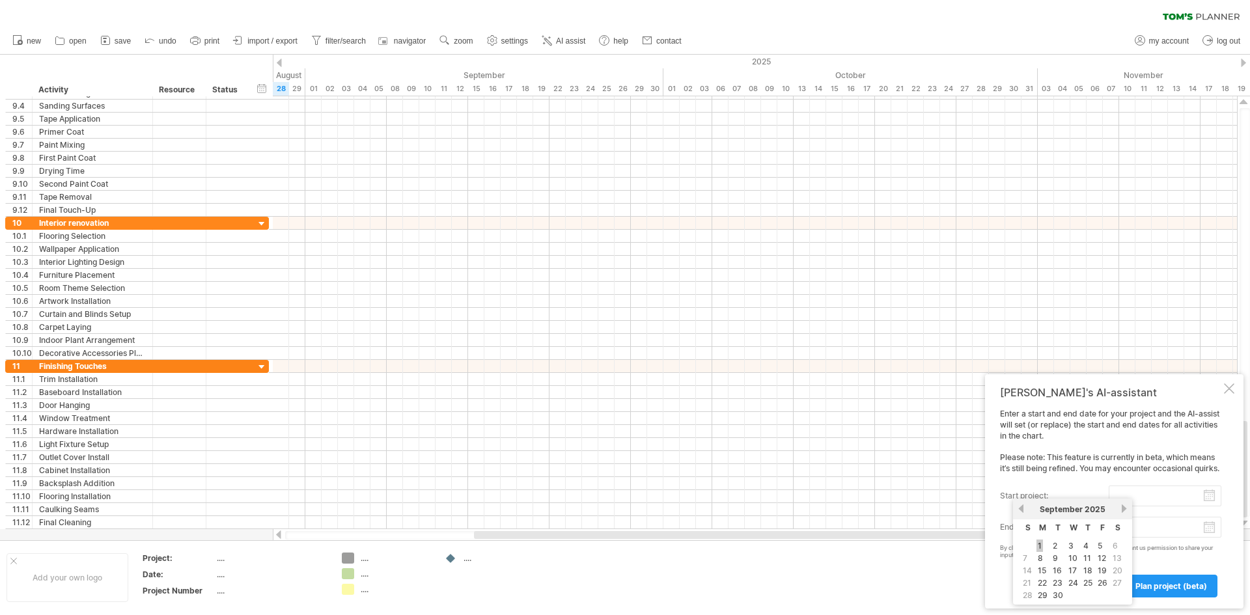
click at [1041, 545] on link "1" at bounding box center [1039, 546] width 7 height 12
type input "********"
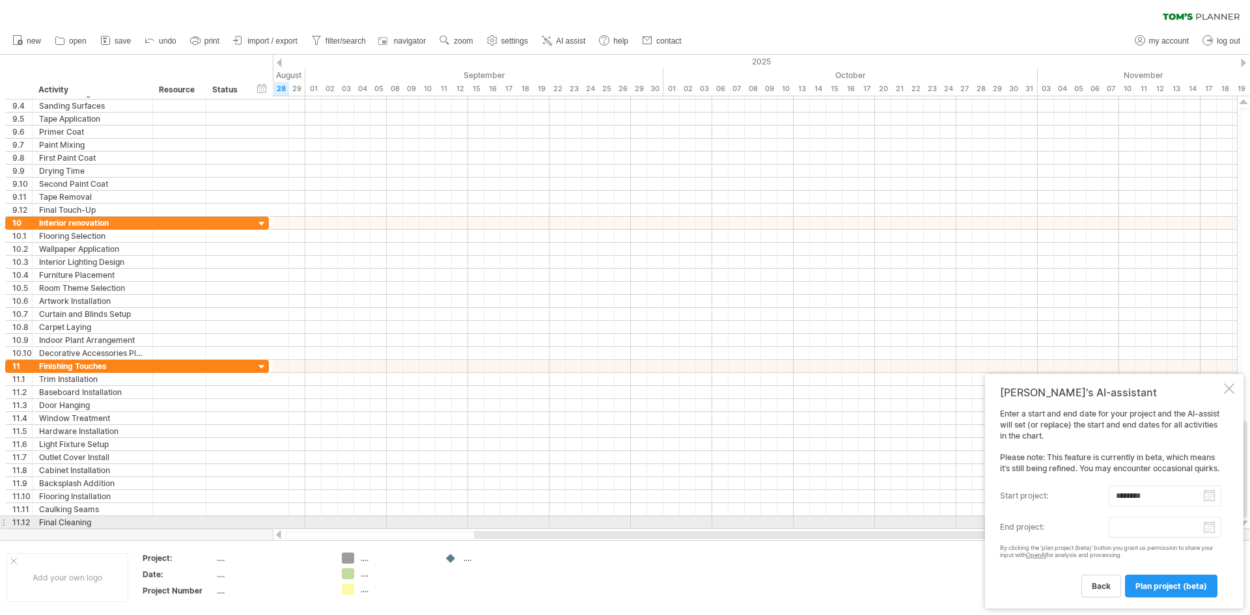
click at [1141, 526] on body "progress(100%) Trying to reach [DOMAIN_NAME] Connected again... 0% clear filter…" at bounding box center [625, 309] width 1250 height 618
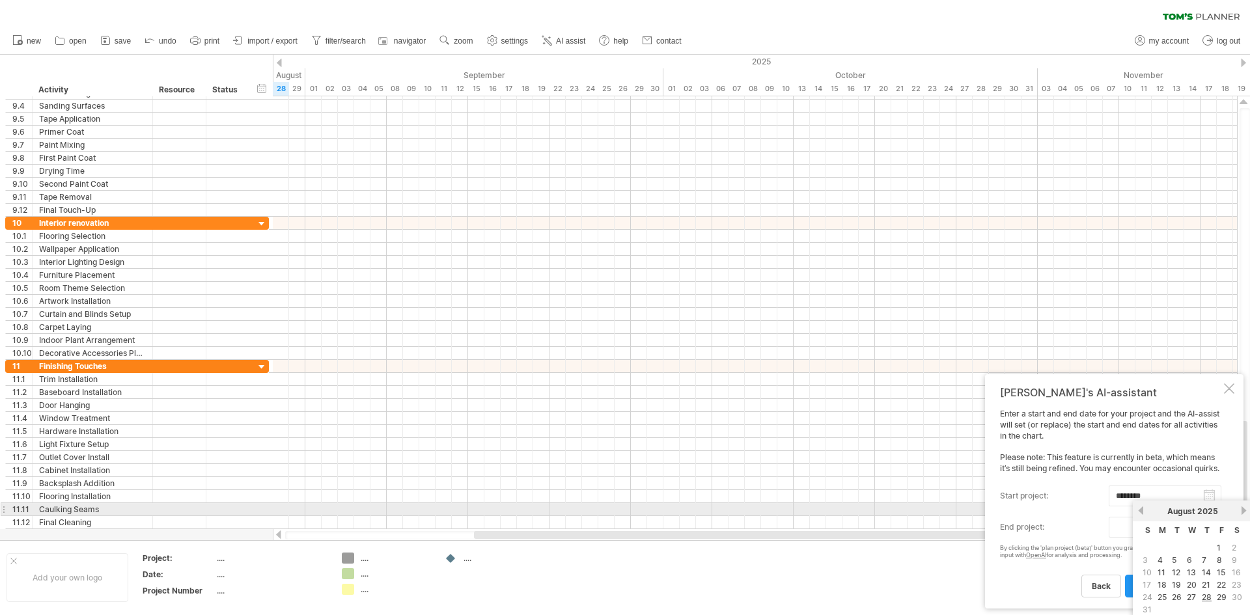
click at [1242, 509] on link "next" at bounding box center [1244, 511] width 10 height 10
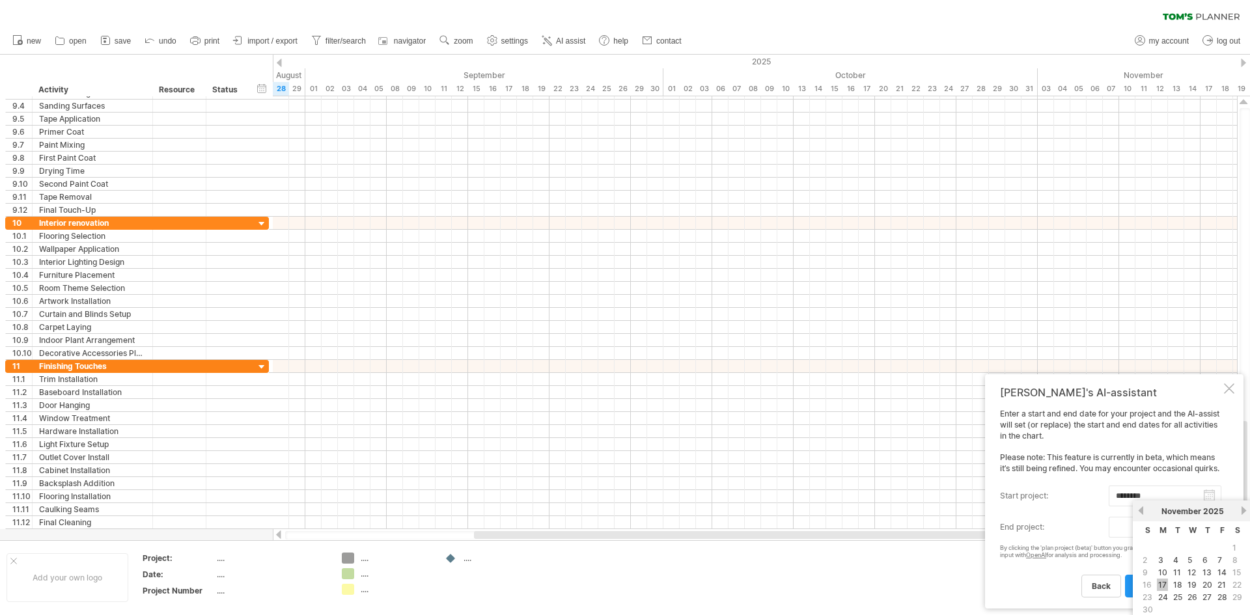
click at [1165, 584] on link "17" at bounding box center [1162, 585] width 11 height 12
type input "********"
click at [1151, 587] on span "plan project (beta)" at bounding box center [1171, 586] width 72 height 10
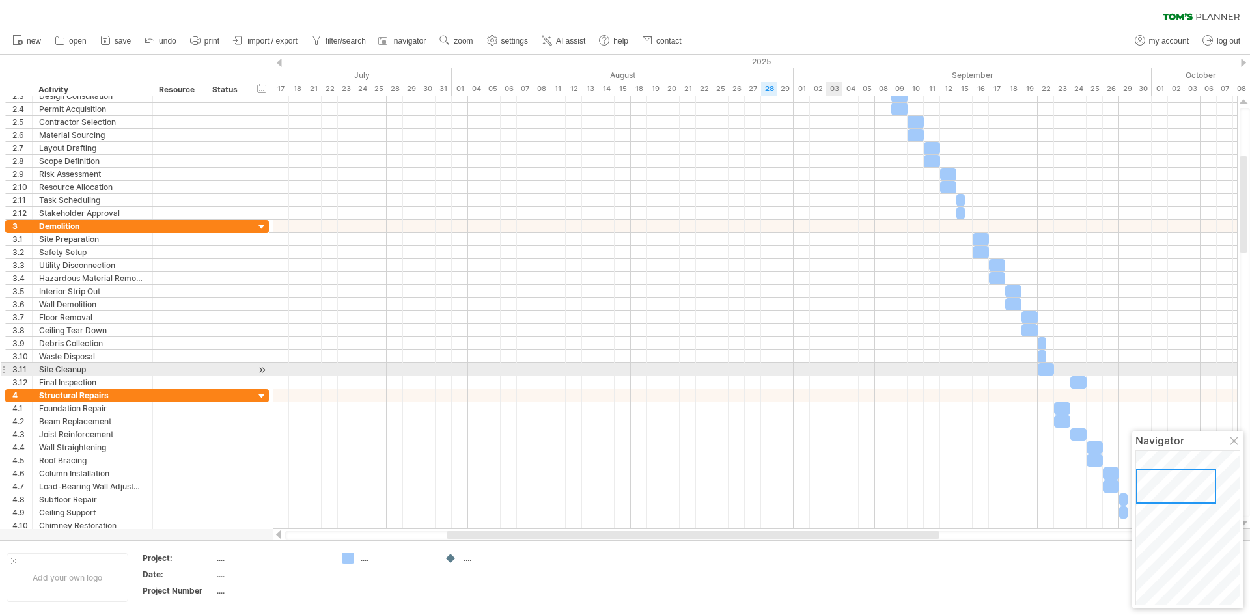
click at [831, 375] on div at bounding box center [755, 369] width 964 height 13
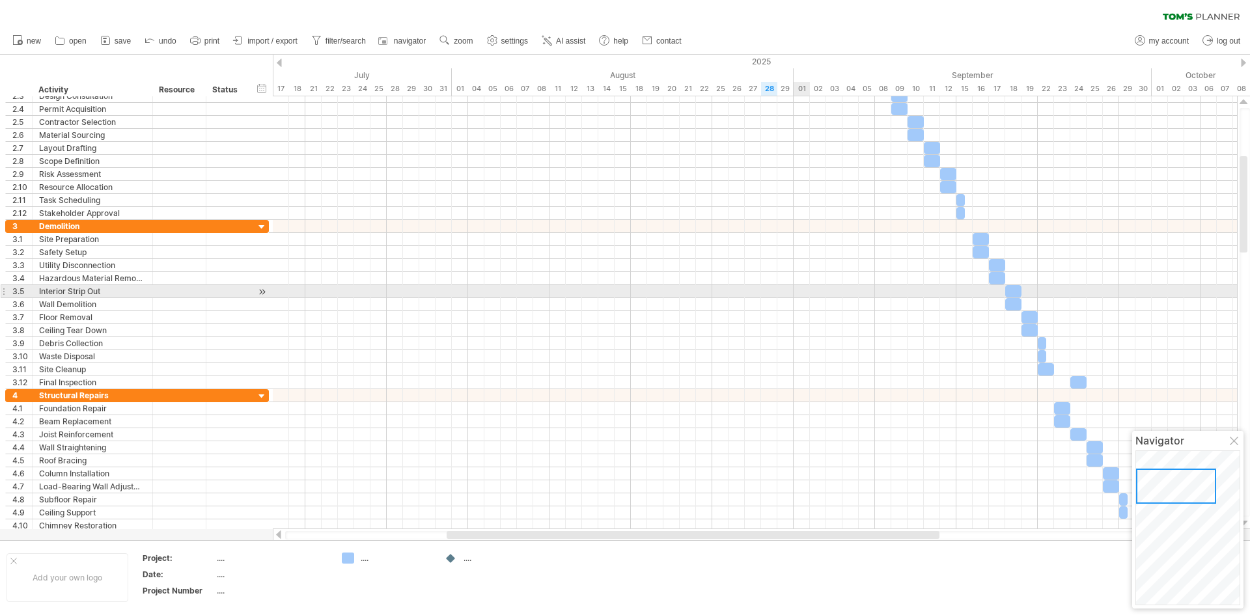
click at [804, 288] on div at bounding box center [755, 291] width 964 height 13
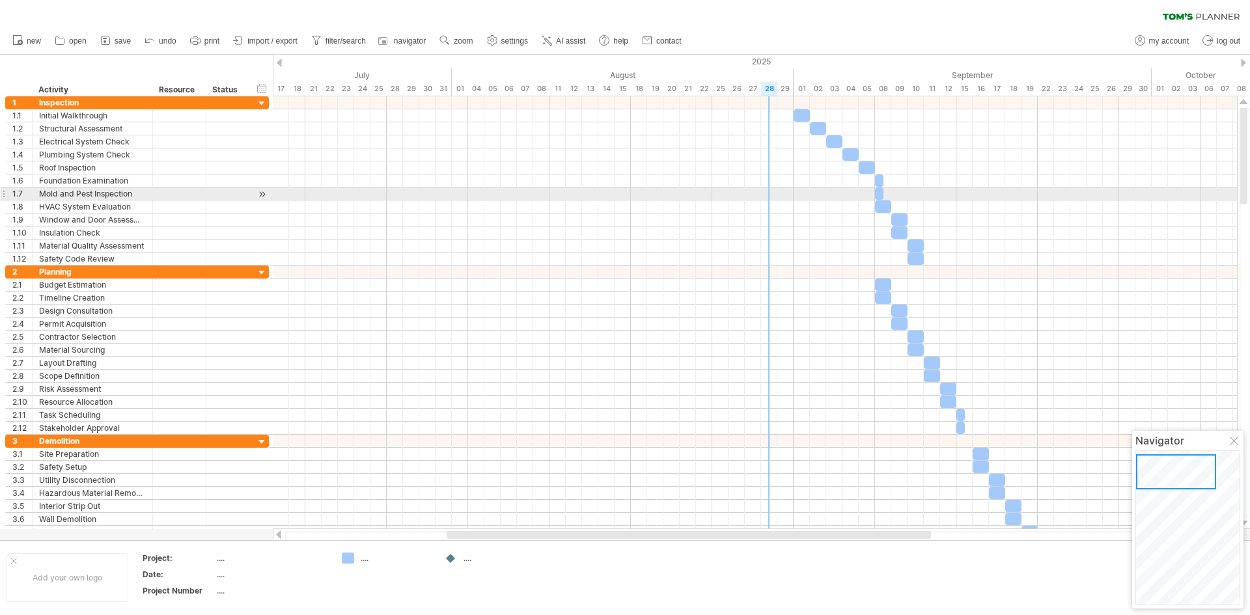
click at [766, 197] on div at bounding box center [755, 193] width 964 height 13
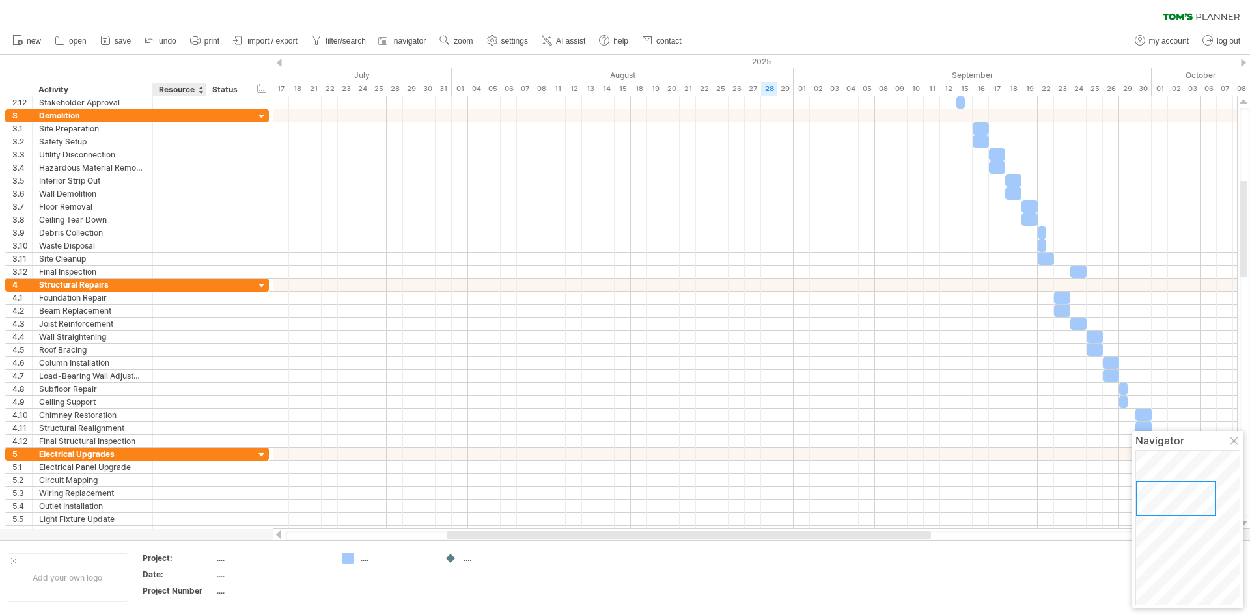
click at [212, 558] on div "Project:" at bounding box center [179, 558] width 72 height 11
click at [221, 559] on div "...." at bounding box center [271, 558] width 109 height 11
click at [82, 573] on div "Add your own logo" at bounding box center [68, 577] width 122 height 49
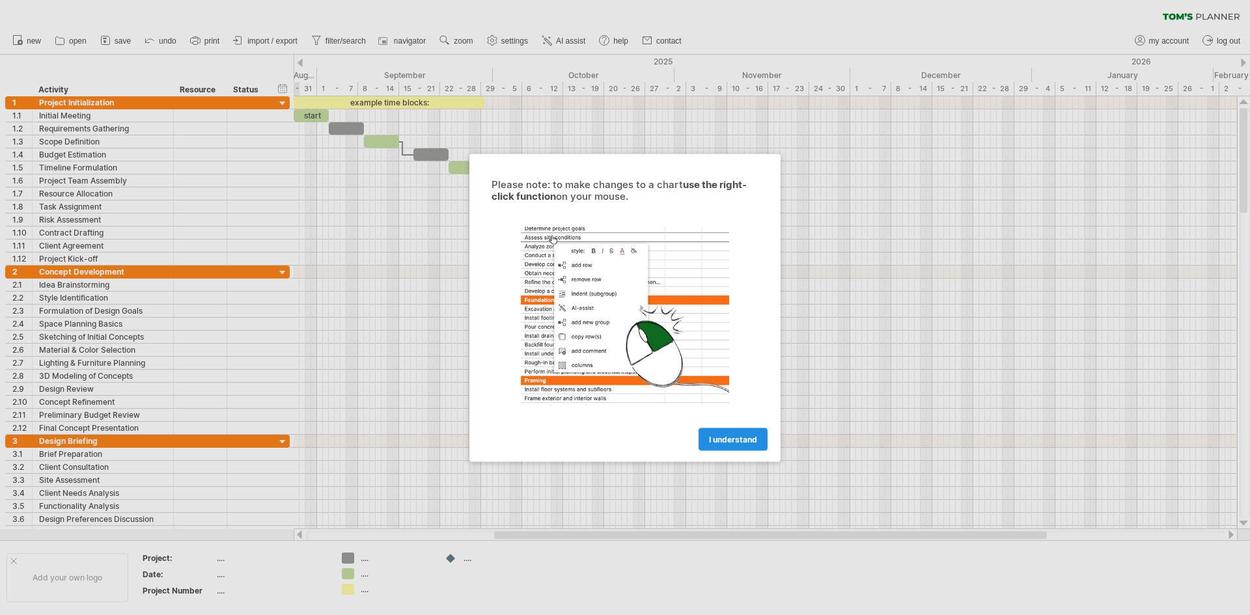
click at [724, 436] on span "I understand" at bounding box center [733, 439] width 48 height 10
